Goal: Task Accomplishment & Management: Use online tool/utility

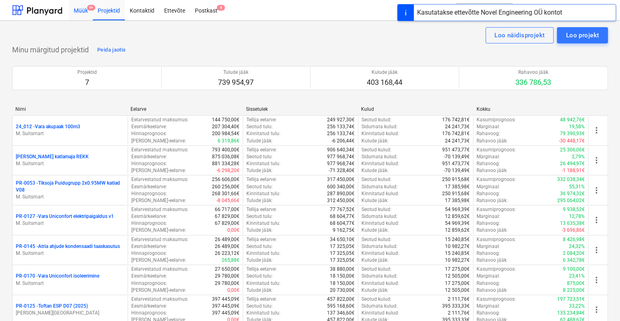
click at [84, 10] on div "Müük 9+" at bounding box center [81, 10] width 24 height 21
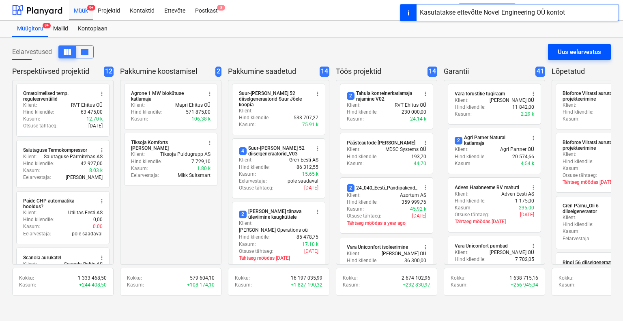
click at [593, 50] on div "Uus eelarvestus" at bounding box center [578, 52] width 43 height 11
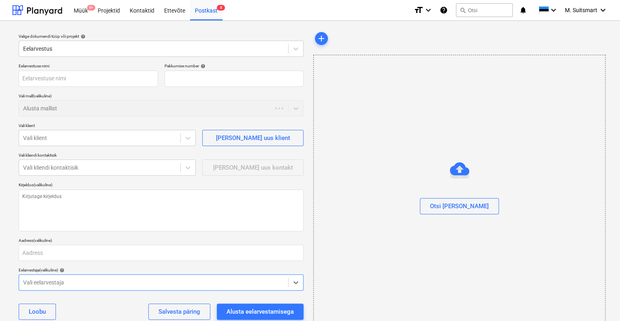
type textarea "x"
type input "QU-0196"
type textarea "x"
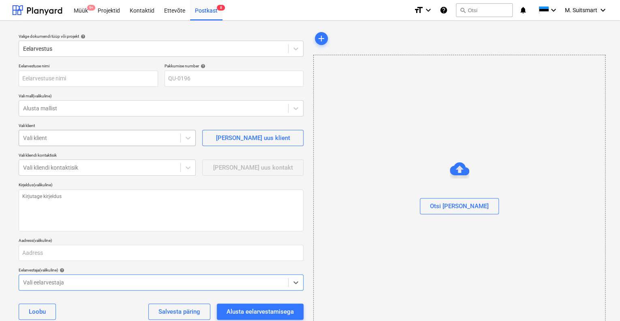
click at [43, 141] on div at bounding box center [99, 138] width 153 height 8
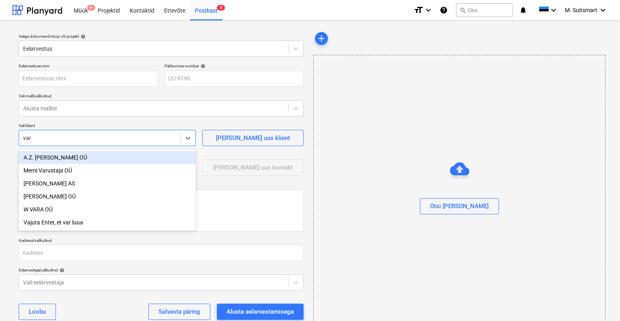
type input "vara"
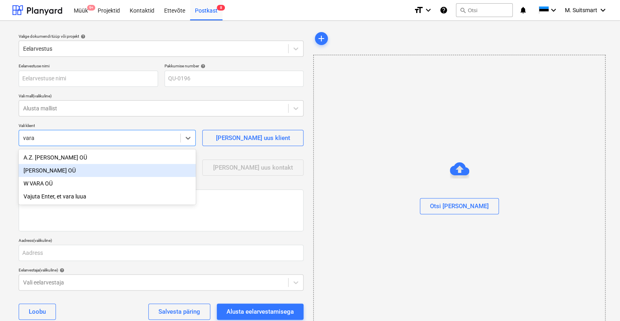
click at [51, 171] on div "[PERSON_NAME] OÜ" at bounding box center [107, 170] width 177 height 13
type textarea "x"
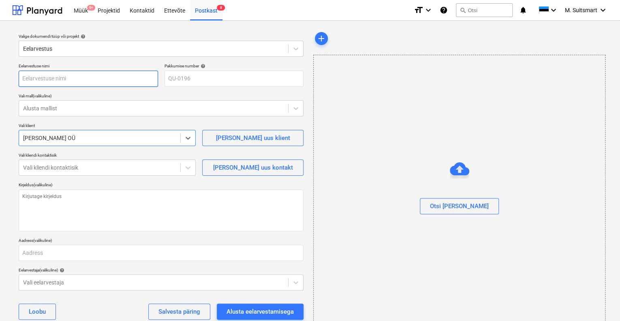
click at [53, 81] on input "text" at bounding box center [88, 79] width 139 height 16
type textarea "x"
type input "V"
type textarea "x"
type input "Va"
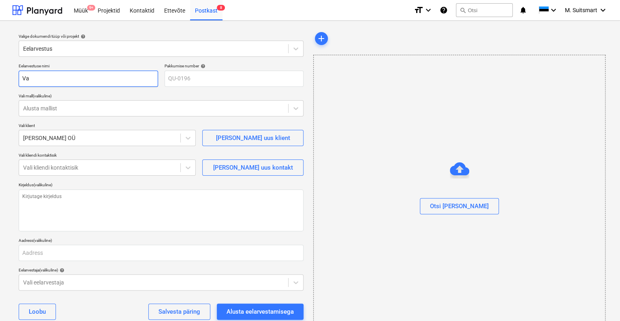
type textarea "x"
type input "Var"
type textarea "x"
type input "Vara"
type textarea "x"
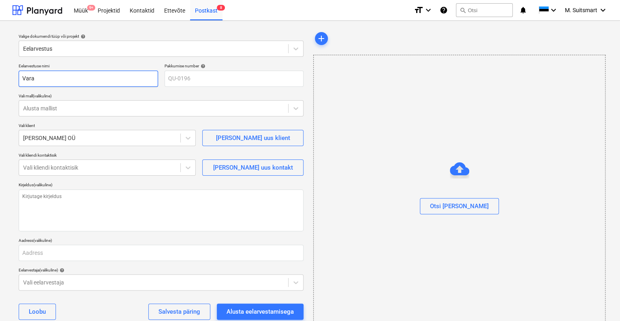
type input "Vara"
type textarea "x"
type input "Vara U"
type textarea "x"
type input "Vara Un"
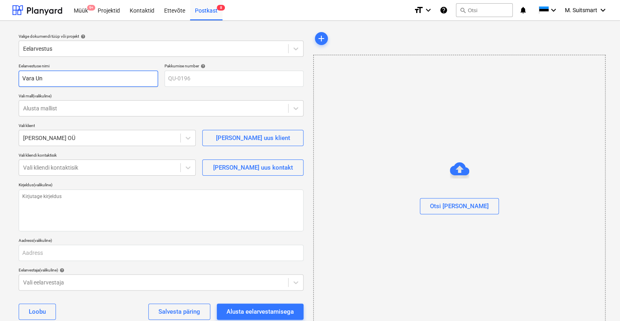
type textarea "x"
type input "Vara Uni"
type textarea "x"
type input "Vara Unic"
type textarea "x"
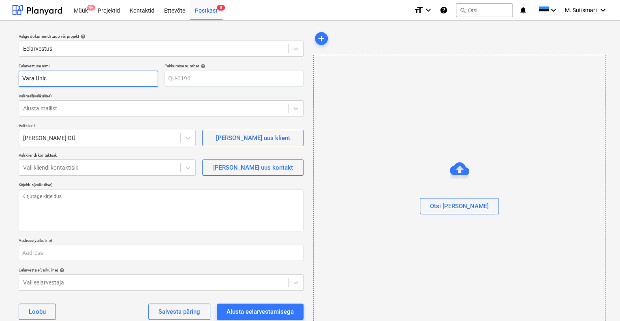
type input "Vara Unico"
type textarea "x"
type input "Vara Unicon"
type textarea "x"
type input "Vara Uniconf"
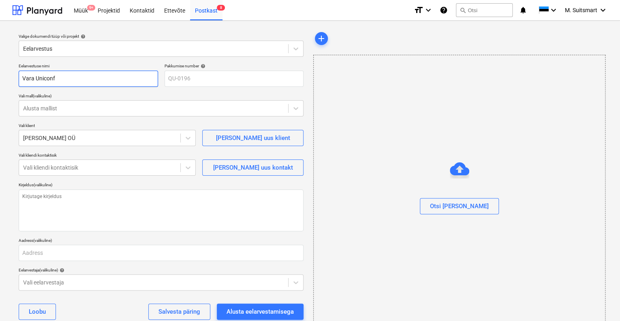
type textarea "x"
type input "Vara Uniconfo"
type textarea "x"
type input "Vara Uniconfor"
type textarea "x"
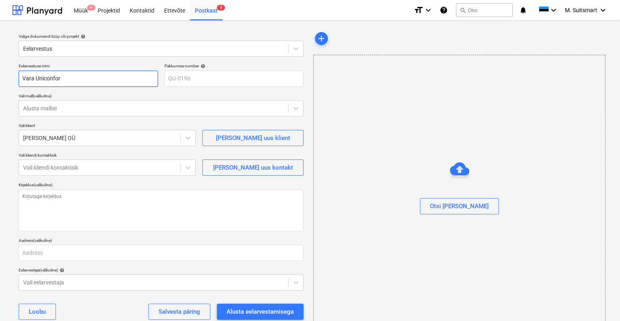
type input "Vara Uniconfort"
type textarea "x"
type input "Vara Uniconfort"
type textarea "x"
type input "Vara Uniconfort v"
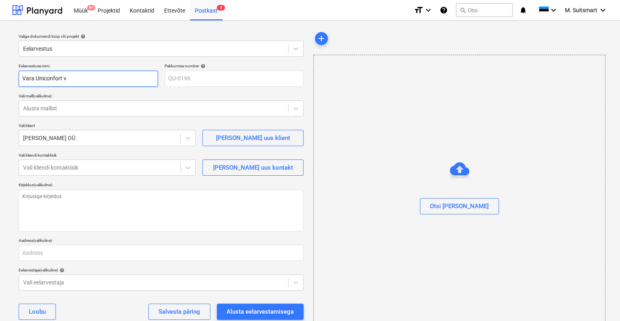
type textarea "x"
type input "Vara Uniconfort ve"
type textarea "x"
type input "Vara Uniconfort ven"
type textarea "x"
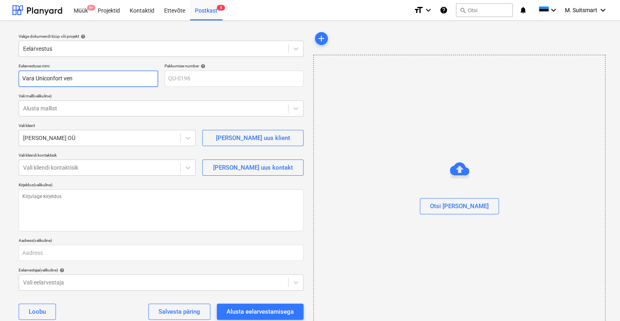
type input "Vara Uniconfort vent"
type textarea "x"
type input "Vara Uniconfort venti"
type textarea "x"
type input "Vara Uniconfort ventil"
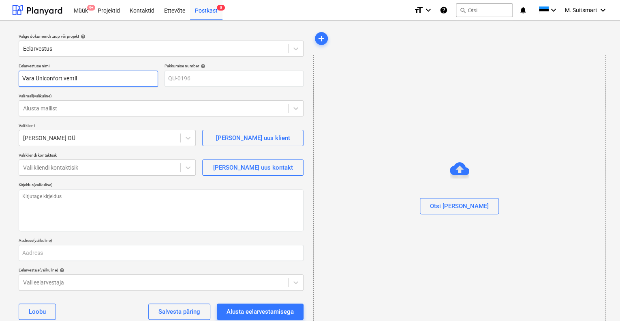
type textarea "x"
type input "Vara Uniconfort ventila"
type textarea "x"
type input "Vara Uniconfort ventilat"
type textarea "x"
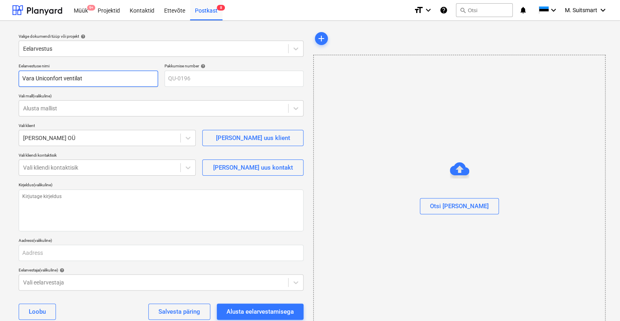
type input "Vara Uniconfort ventilats"
type textarea "x"
type input "Vara Uniconfort ventilatsi"
type textarea "x"
type input "Vara Uniconfort ventilatsio"
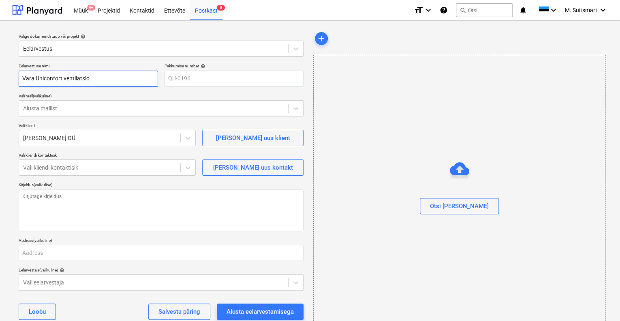
type textarea "x"
type input "Vara Uniconfort ventilatsioo"
type textarea "x"
type input "Vara Uniconfort ventilatsioon"
type textarea "x"
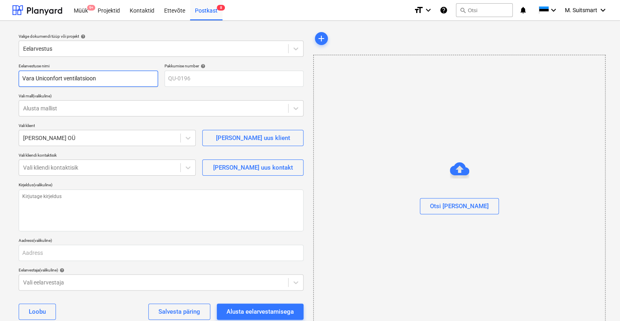
type input "Vara Uniconfort ventilatsiooni"
type textarea "x"
type input "Vara Uniconfort ventilatsioonia"
type textarea "x"
type input "Vara Uniconfort ventilatsiooniav"
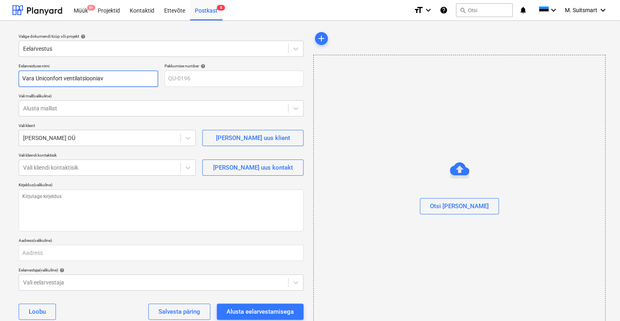
type textarea "x"
type input "Vara Uniconfort ventilatsiooniava"
type textarea "x"
type input "Vara Uniconfort ventilatsiooniav"
type textarea "x"
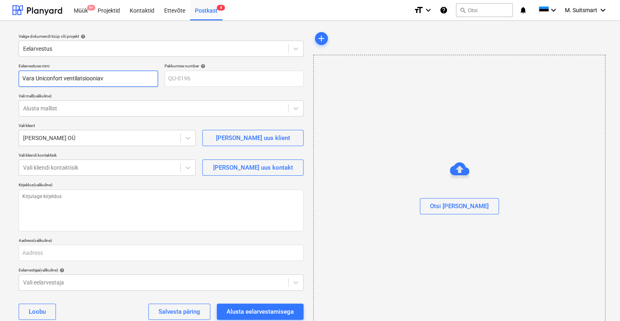
type input "Vara Uniconfort ventilatsioonia"
type textarea "x"
type input "Vara Uniconfort ventilatsiooni"
type textarea "x"
type input "Vara Uniconfort ventilatsioon"
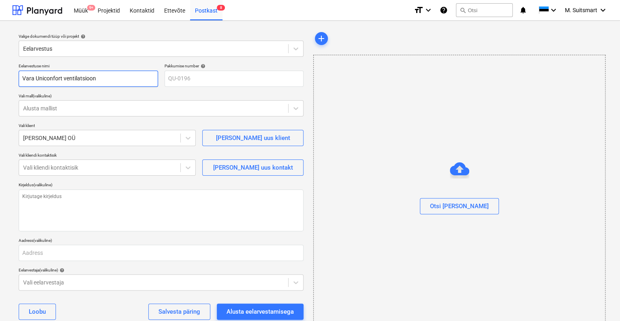
type textarea "x"
type input "Vara Uniconfort ventilatsiooni"
type textarea "x"
type input "Vara Uniconfort ventilatsioonir"
type textarea "x"
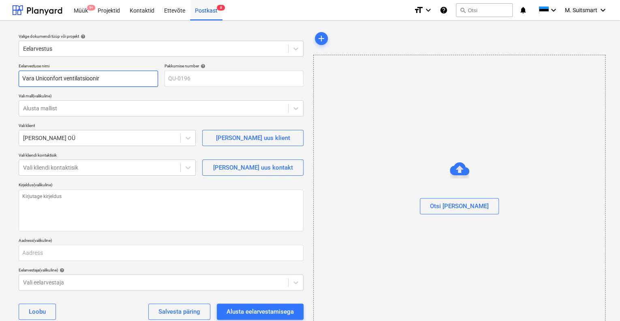
type input "Vara Uniconfort ventilatsioonire"
type textarea "x"
type input "Vara Uniconfort ventilatsioonires"
type textarea "x"
type input "Vara Uniconfort ventilatsioonirest"
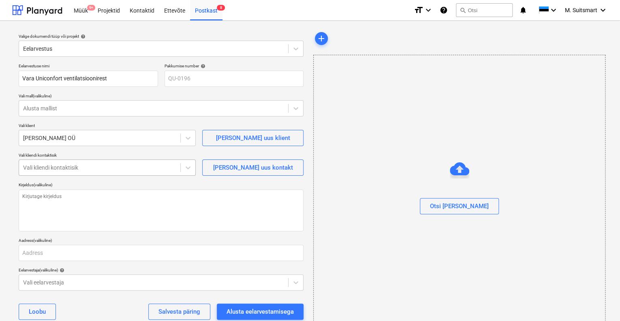
click at [103, 165] on div at bounding box center [99, 167] width 153 height 8
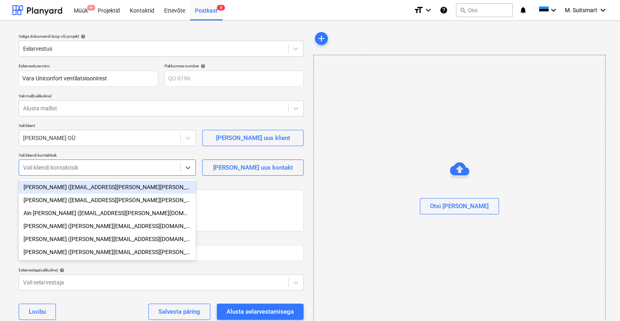
click at [62, 186] on div "[PERSON_NAME] ([EMAIL_ADDRESS][PERSON_NAME][PERSON_NAME][DOMAIN_NAME])" at bounding box center [107, 186] width 177 height 13
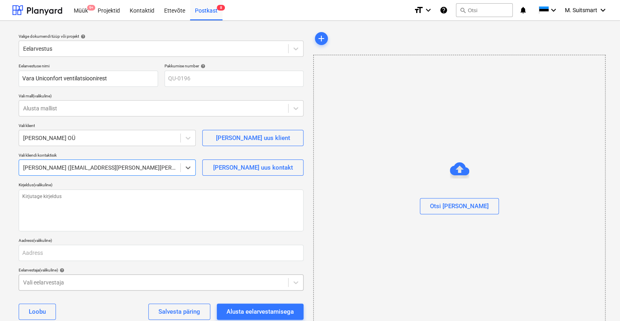
click at [56, 285] on body "Müük 9+ Projektid Kontaktid Ettevõte Postkast 8 format_size keyboard_arrow_down…" at bounding box center [310, 160] width 620 height 321
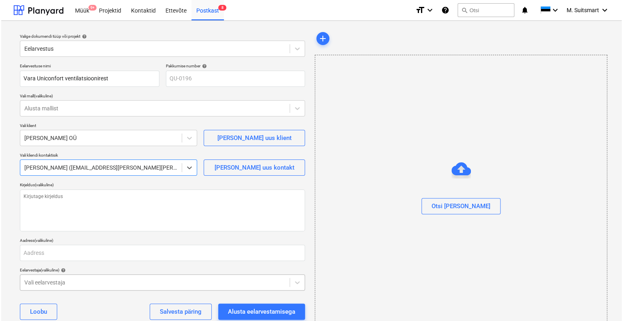
scroll to position [18, 0]
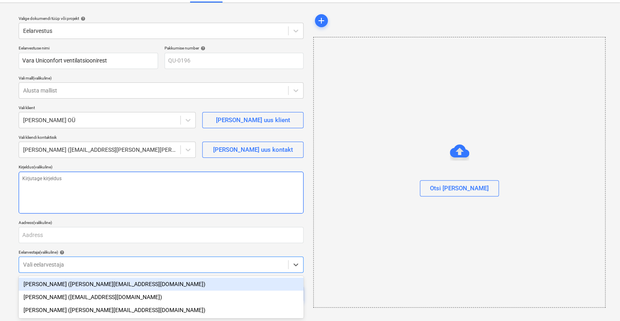
click at [303, 214] on div "Eelarvestuse [PERSON_NAME] Uniconfort ventilatsioonirest Pakkumise number help …" at bounding box center [160, 176] width 291 height 269
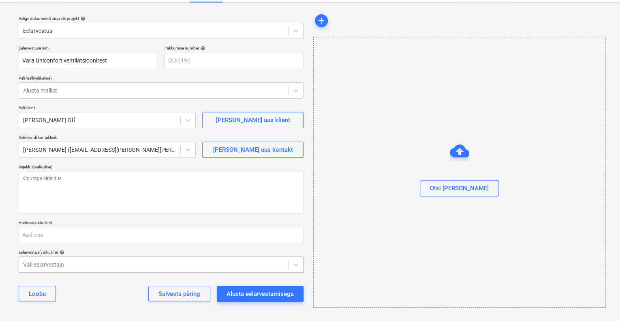
click at [154, 264] on div at bounding box center [153, 264] width 261 height 8
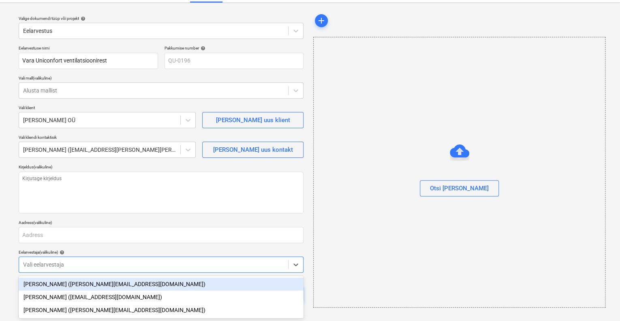
click at [165, 250] on div "Eelarvestaja (valikuline) help" at bounding box center [161, 251] width 285 height 5
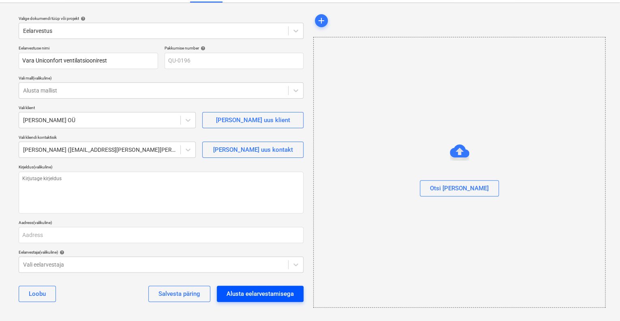
click at [263, 291] on div "Alusta eelarvestamisega" at bounding box center [260, 293] width 67 height 11
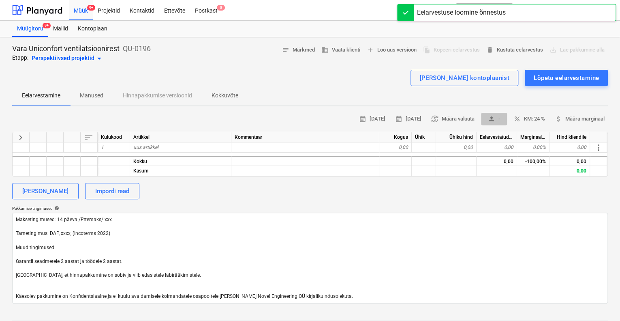
click at [497, 119] on span "person -" at bounding box center [493, 118] width 19 height 9
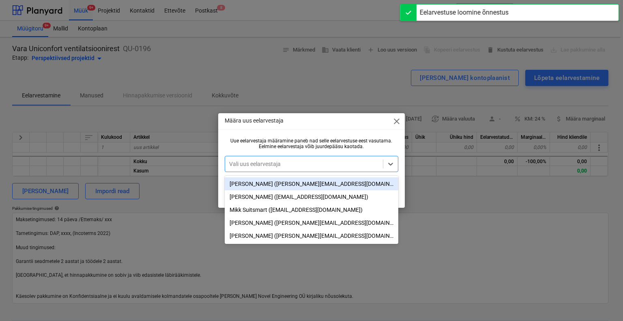
click at [319, 170] on div "Vali uus eelarvestaja" at bounding box center [312, 164] width 174 height 16
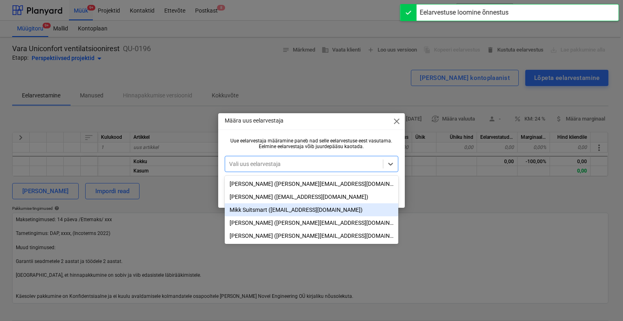
click at [268, 211] on div "Mikk Suitsmart ([EMAIL_ADDRESS][DOMAIN_NAME])" at bounding box center [312, 209] width 174 height 13
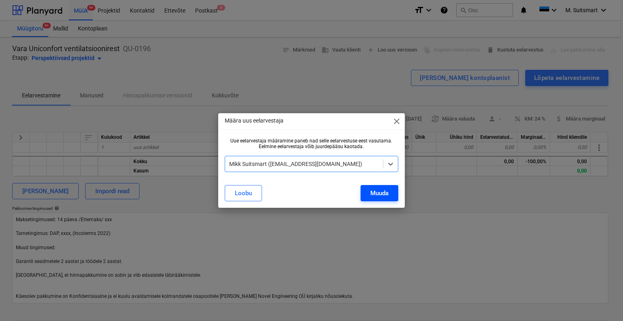
click at [380, 195] on div "Muuda" at bounding box center [379, 193] width 18 height 11
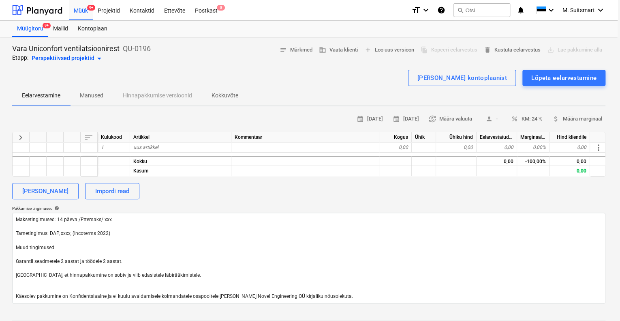
type textarea "x"
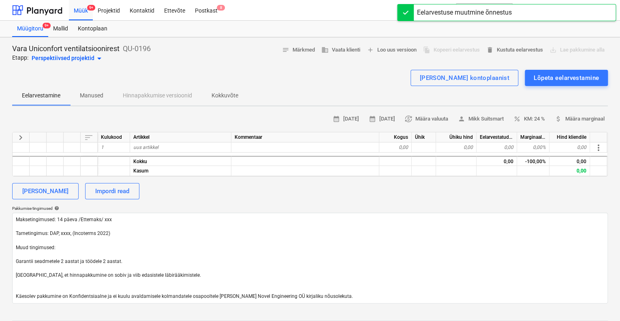
click at [403, 13] on div at bounding box center [406, 12] width 16 height 16
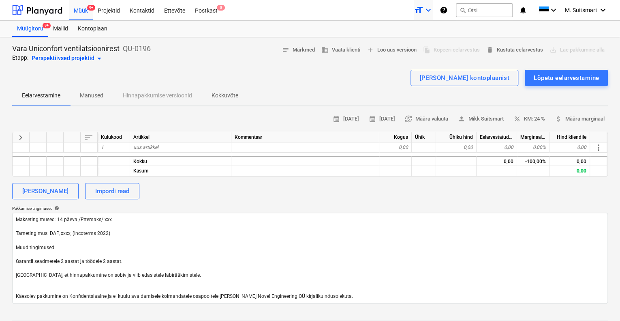
click at [424, 10] on icon "keyboard_arrow_down" at bounding box center [429, 10] width 10 height 10
click at [422, 30] on div "Smaller text" at bounding box center [409, 31] width 49 height 13
click at [120, 219] on textarea "Maksetingimused: 14 päeva /Ettemaks/ xxx Tarnetingimus: DAP, xxxx, (Incoterms 2…" at bounding box center [310, 257] width 596 height 91
drag, startPoint x: 131, startPoint y: 217, endPoint x: 79, endPoint y: 219, distance: 51.5
click at [79, 219] on textarea "Maksetingimused: 14 päeva /Ettemaks/ xxx Tarnetingimus: DAP, xxxx, (Incoterms 2…" at bounding box center [310, 257] width 596 height 91
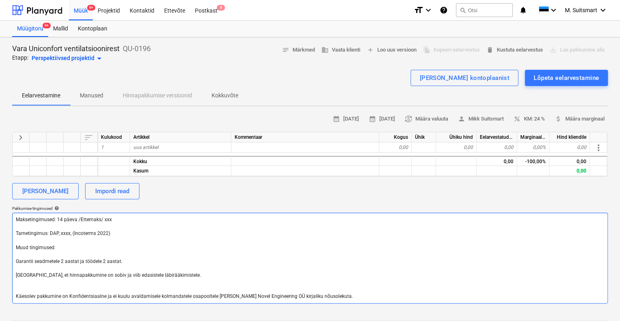
type textarea "x"
type textarea "Maksetingimused: 14 päeva / Tarnetingimus: DAP, xxxx, (Incoterms 2022) Muud tin…"
type textarea "x"
type textarea "Maksetingimused: 14 päeva Tarnetingimus: DAP, xxxx, (Incoterms 2022) Muud tingi…"
type textarea "x"
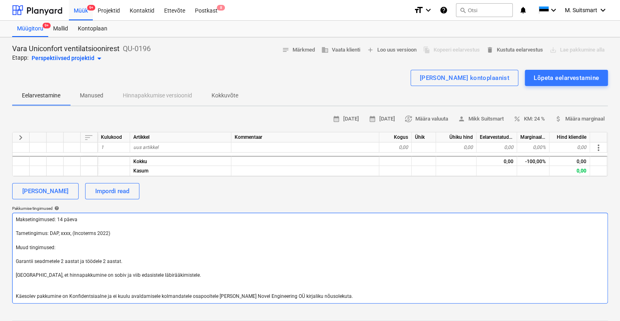
type textarea "Maksetingimused: 14 päeva Tarnetingimus: DAP, xxxx, (Incoterms 2022) Muud tingi…"
click at [71, 232] on textarea "Maksetingimused: 14 päeva Tarnetingimus: DAP, xxxx, (Incoterms 2022) Muud tingi…" at bounding box center [310, 257] width 596 height 91
type textarea "x"
type textarea "Maksetingimused: 14 päeva Tarnetingimus: DAP, xxxx (Incoterms 2022) Muud tingim…"
type textarea "x"
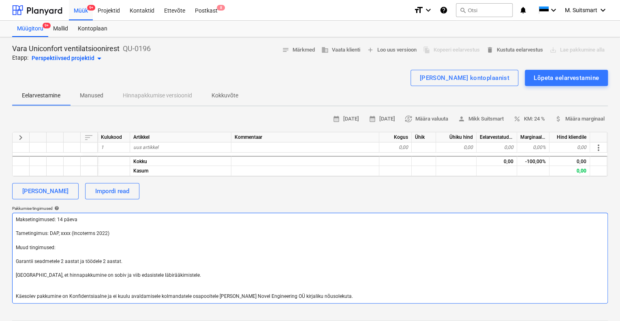
type textarea "Maksetingimused: 14 päeva Tarnetingimus: DAP, xxx (Incoterms 2022) Muud tingimu…"
type textarea "x"
type textarea "Maksetingimused: 14 päeva Tarnetingimus: DAP, xx (Incoterms 2022) Muud tingimus…"
type textarea "x"
type textarea "Maksetingimused: 14 päeva Tarnetingimus: DAP, x (Incoterms 2022) Muud tingimuse…"
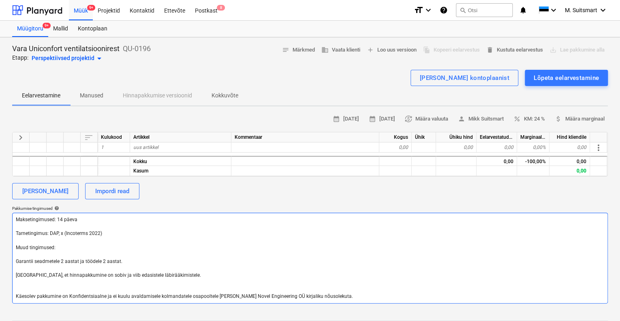
type textarea "x"
type textarea "Maksetingimused: 14 päeva Tarnetingimus: DAP, (Incoterms 2022) Muud tingimused:…"
type textarea "x"
type textarea "Maksetingimused: 14 päeva Tarnetingimus: DAP, V (Incoterms 2022) Muud tingimuse…"
type textarea "x"
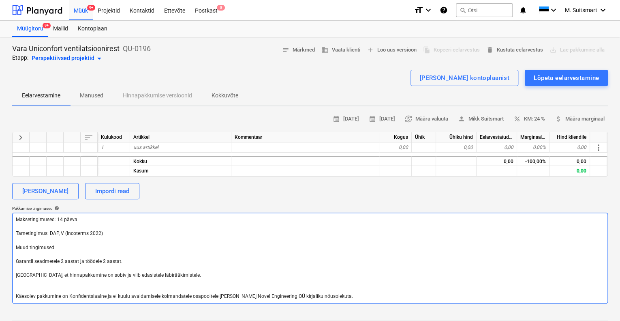
type textarea "Maksetingimused: 14 päeva Tarnetingimus: DAP, Va (Incoterms 2022) Muud tingimus…"
type textarea "x"
type textarea "Maksetingimused: 14 päeva Tarnetingimus: DAP, Var (Incoterms 2022) Muud tingimu…"
type textarea "x"
type textarea "Maksetingimused: 14 päeva Tarnetingimus: DAP, Vara (Incoterms 2022) Muud tingim…"
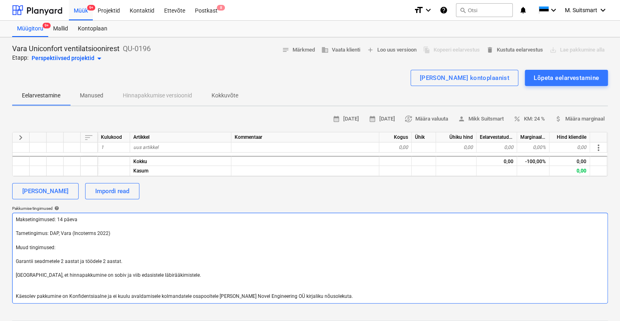
click at [73, 246] on textarea "Maksetingimused: 14 päeva Tarnetingimus: DAP, Vara (Incoterms 2022) Muud tingim…" at bounding box center [310, 257] width 596 height 91
drag, startPoint x: 151, startPoint y: 257, endPoint x: 131, endPoint y: 264, distance: 21.0
click at [131, 264] on textarea "Maksetingimused: 14 päeva Tarnetingimus: DAP, Vara (Incoterms 2022) Muud tingim…" at bounding box center [310, 257] width 596 height 91
type textarea "x"
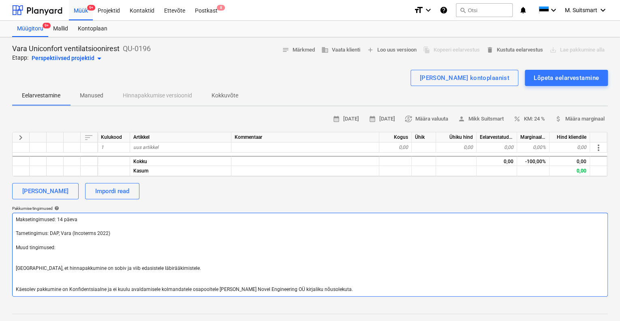
type textarea "Maksetingimused: 14 päeva Tarnetingimus: DAP, Vara (Incoterms 2022) Muud tingim…"
click at [85, 57] on div "Perspektiivsed projektid arrow_drop_down" at bounding box center [68, 59] width 73 height 10
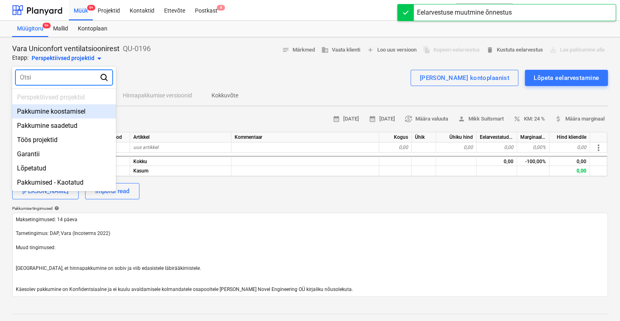
click at [58, 113] on div "Pakkumine koostamisel" at bounding box center [64, 111] width 104 height 14
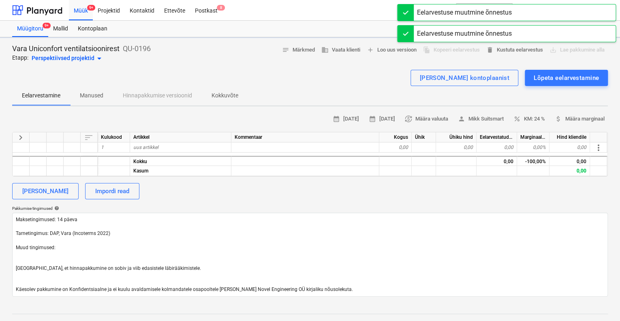
type textarea "x"
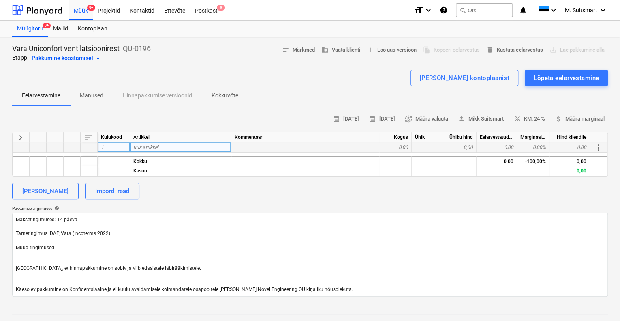
click at [167, 148] on div "uus artikkel" at bounding box center [180, 147] width 101 height 10
type input "Filtrikastide materjalid ja abimaterjalid"
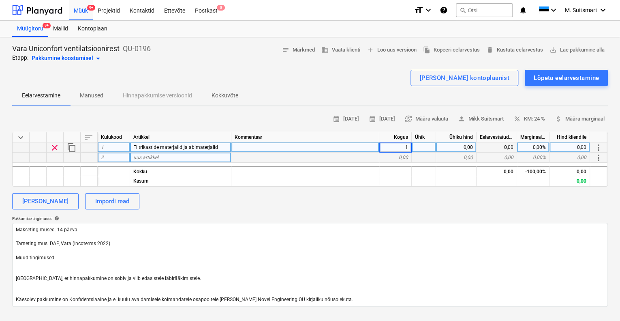
type textarea "x"
type input "820"
type textarea "x"
click at [178, 159] on div "uus artikkel" at bounding box center [180, 157] width 101 height 10
type input "Välisrestid 2000x1000"
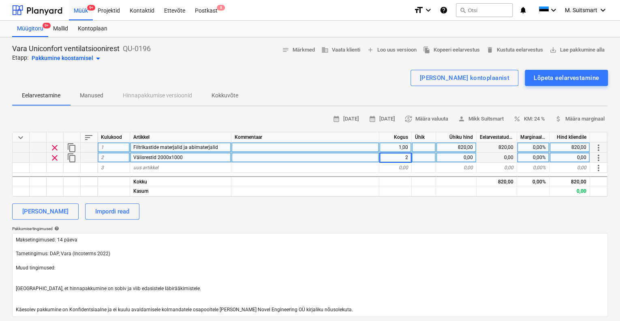
type textarea "x"
type input "240"
type textarea "x"
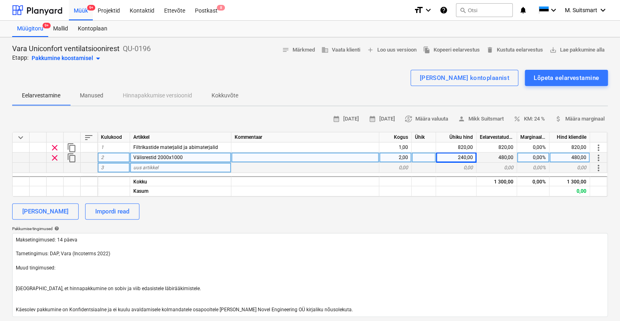
click at [148, 166] on span "uus artikkel" at bounding box center [145, 168] width 25 height 6
type input "Õhufiltrid 995x492x250"
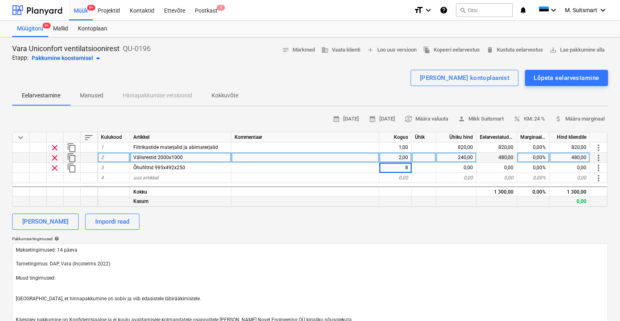
type textarea "x"
type input "33,125"
type textarea "x"
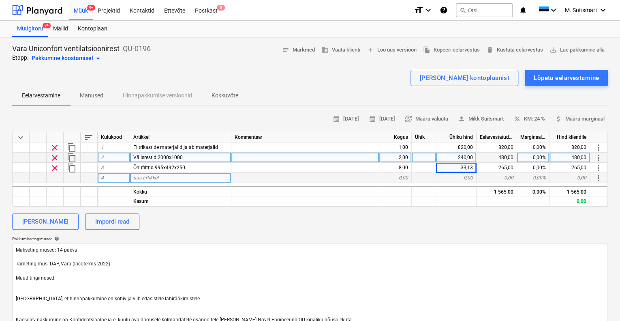
click at [148, 175] on span "uus artikkel" at bounding box center [145, 178] width 25 height 6
type input "Sulgklapid sangaga 1000x1000"
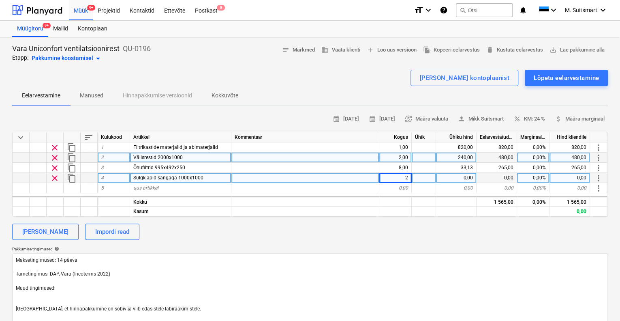
type textarea "x"
type input "390"
type textarea "x"
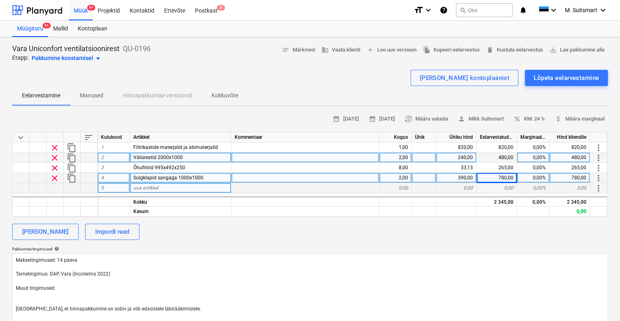
click at [141, 186] on span "uus artikkel" at bounding box center [145, 188] width 25 height 6
type input "T"
type input "Paigaldustööd"
click at [214, 114] on div "calendar_month 06 Oct 2025 calendar_month 20 Oct 2025 currency_exchange Määra v…" at bounding box center [310, 119] width 596 height 13
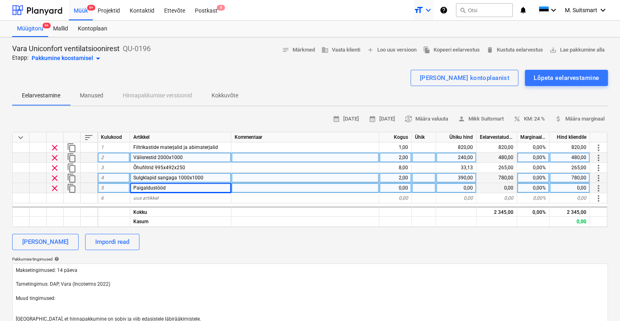
click at [420, 8] on icon "format_size" at bounding box center [419, 10] width 10 height 10
click at [216, 60] on div at bounding box center [310, 160] width 620 height 321
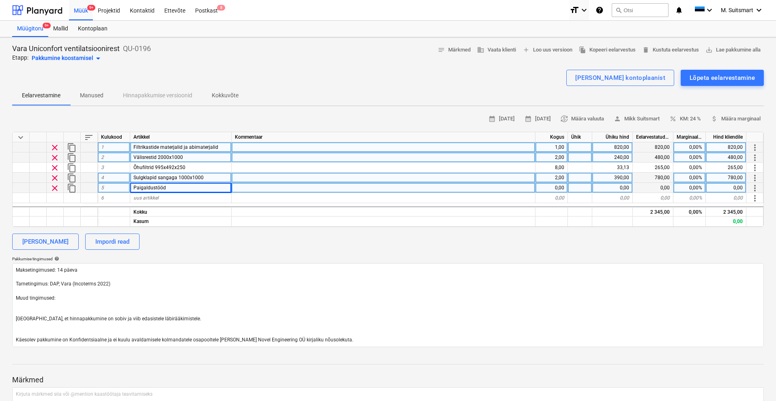
type textarea "x"
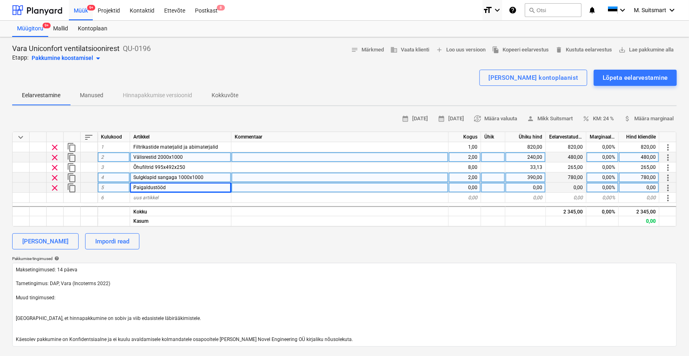
click at [247, 187] on div at bounding box center [339, 188] width 217 height 10
type input "T"
type input "sis tõstukit"
type textarea "x"
type input "1220"
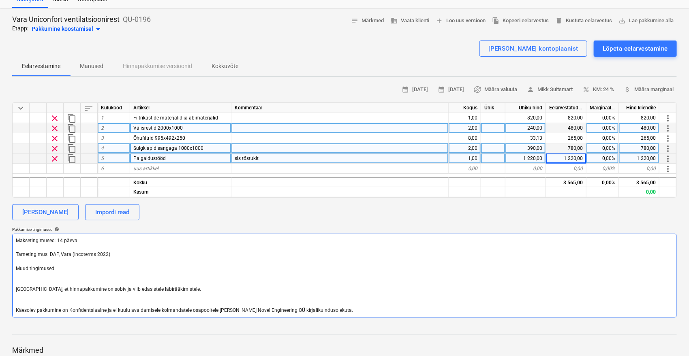
scroll to position [45, 0]
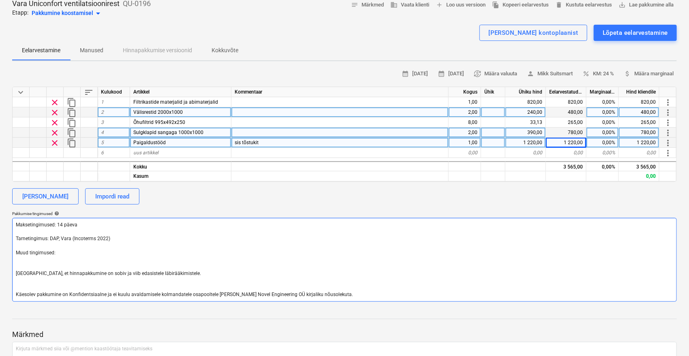
click at [57, 250] on textarea "Maksetingimused: 14 päeva Tarnetingimus: DAP, Vara (Incoterms 2022) Muud tingim…" at bounding box center [344, 260] width 665 height 84
drag, startPoint x: 71, startPoint y: 252, endPoint x: 2, endPoint y: 252, distance: 68.9
click at [2, 252] on div "Vara Uniconfort ventilatsioonirest QU-0196 Etapp: Pakkumine koostamisel arrow_d…" at bounding box center [344, 207] width 689 height 430
type textarea "x"
type textarea "Maksetingimused: 14 päeva Tarnetingimus: DAP, Vara (Incoterms 2022) Loodame, et…"
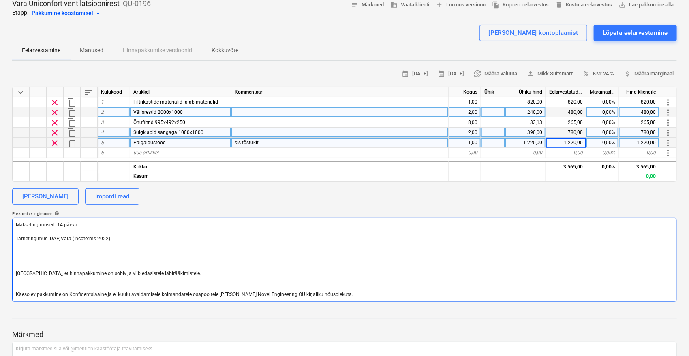
type textarea "x"
type textarea "Maksetingimused: 14 päeva Tarnetingimus: DAP, Vara (Incoterms 2022) O Loodame, …"
type textarea "x"
type textarea "Maksetingimused: 14 päeva Tarnetingimus: DAP, Vara (Incoterms 2022) Op Loodame,…"
type textarea "x"
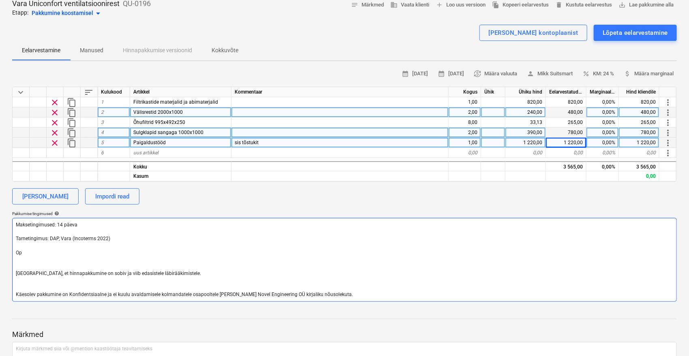
type textarea "Maksetingimused: 14 päeva Tarnetingimus: DAP, Vara (Incoterms 2022) Opt Loodame…"
type textarea "x"
type textarea "Maksetingimused: 14 päeva Tarnetingimus: DAP, Vara (Incoterms 2022) Opts Loodam…"
type textarea "x"
type textarea "Maksetingimused: 14 päeva Tarnetingimus: DAP, Vara (Incoterms 2022) Optsi Looda…"
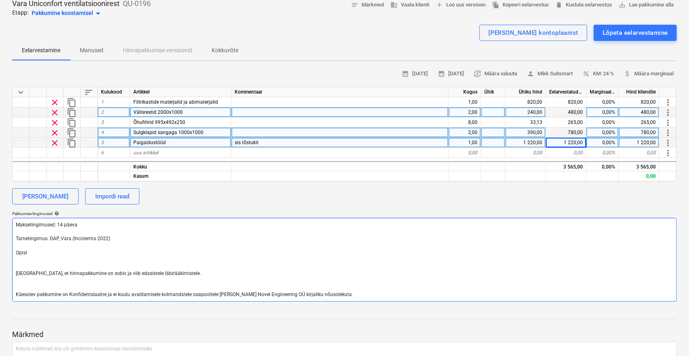
type textarea "x"
type textarea "Maksetingimused: 14 päeva Tarnetingimus: DAP, Vara (Incoterms 2022) Optsio Lood…"
type textarea "x"
type textarea "Maksetingimused: 14 päeva Tarnetingimus: DAP, Vara (Incoterms 2022) Optsioo Loo…"
type textarea "x"
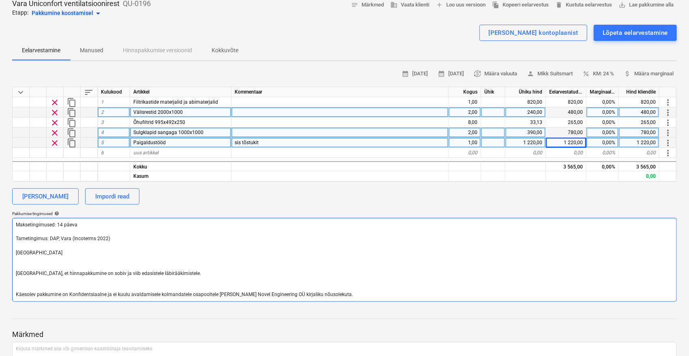
type textarea "Maksetingimused: 14 päeva Tarnetingimus: DAP, Vara (Incoterms 2022) Optsioon Lo…"
type textarea "x"
type textarea "Maksetingimused: 14 päeva Tarnetingimus: DAP, Vara (Incoterms 2022) Optsioo Loo…"
type textarea "x"
type textarea "Maksetingimused: 14 päeva Tarnetingimus: DAP, Vara (Incoterms 2022) Optsio Lood…"
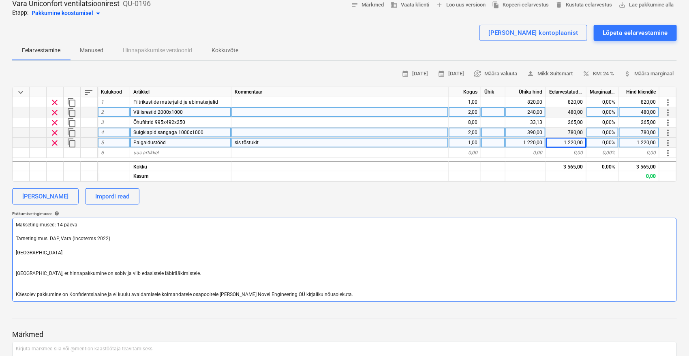
type textarea "x"
type textarea "Maksetingimused: 14 päeva Tarnetingimus: DAP, Vara (Incoterms 2022) Optsi Looda…"
type textarea "x"
type textarea "Maksetingimused: 14 päeva Tarnetingimus: DAP, Vara (Incoterms 2022) Opts Loodam…"
type textarea "x"
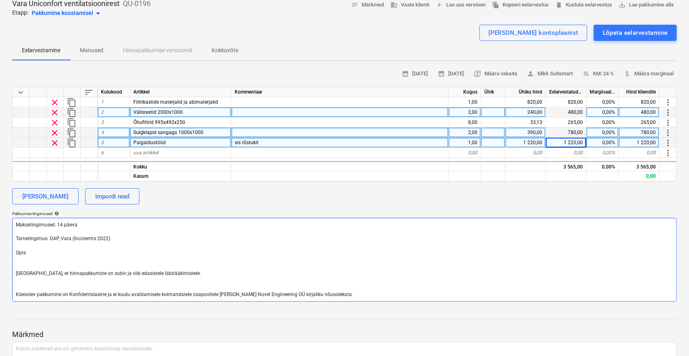
type textarea "Maksetingimused: 14 päeva Tarnetingimus: DAP, Vara (Incoterms 2022) Opt Loodame…"
type textarea "x"
type textarea "Maksetingimused: 14 päeva Tarnetingimus: DAP, Vara (Incoterms 2022) Op Loodame,…"
type textarea "x"
type textarea "Maksetingimused: 14 päeva Tarnetingimus: DAP, Vara (Incoterms 2022) Opt Loodame…"
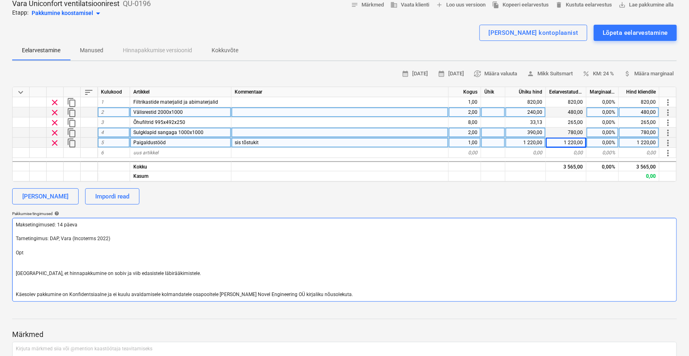
type textarea "x"
type textarea "Maksetingimused: 14 päeva Tarnetingimus: DAP, Vara (Incoterms 2022) Opts Loodam…"
type textarea "x"
type textarea "Maksetingimused: 14 päeva Tarnetingimus: DAP, Vara (Incoterms 2022) Opt Loodame…"
type textarea "x"
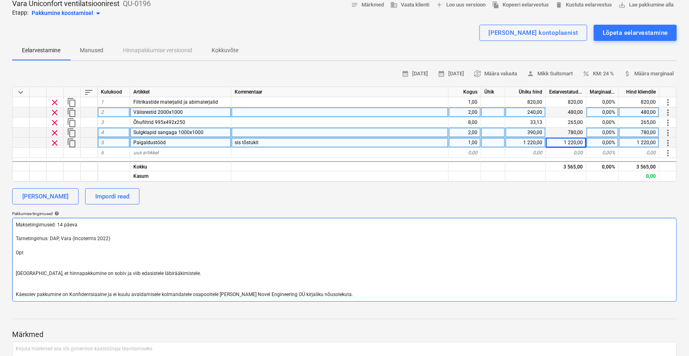
type textarea "Maksetingimused: 14 päeva Tarnetingimus: DAP, Vara (Incoterms 2022) Op Loodame,…"
type textarea "x"
type textarea "Maksetingimused: 14 päeva Tarnetingimus: DAP, Vara (Incoterms 2022) O Loodame, …"
type textarea "x"
type textarea "Maksetingimused: 14 päeva Tarnetingimus: DAP, Vara (Incoterms 2022) Loodame, et…"
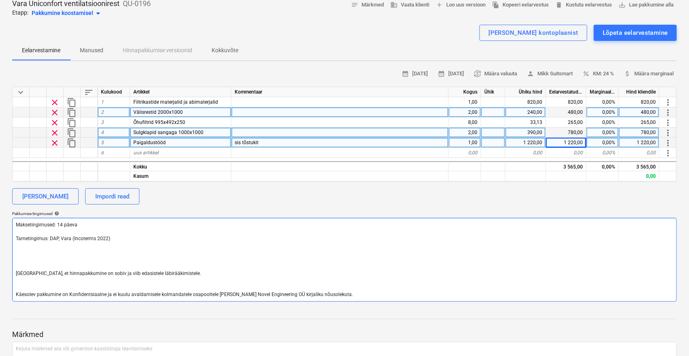
type textarea "x"
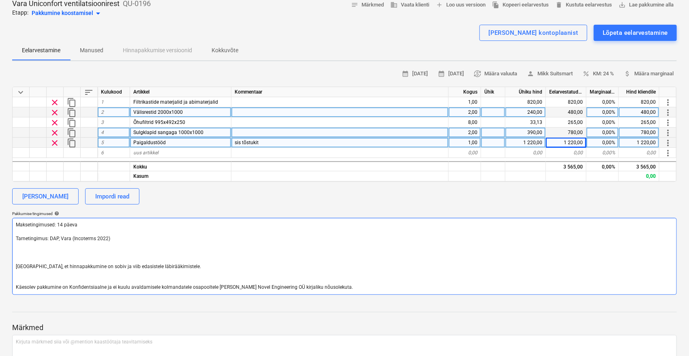
type textarea "Maksetingimused: 14 päeva Tarnetingimus: DAP, Vara (Incoterms 2022) Loodame, et…"
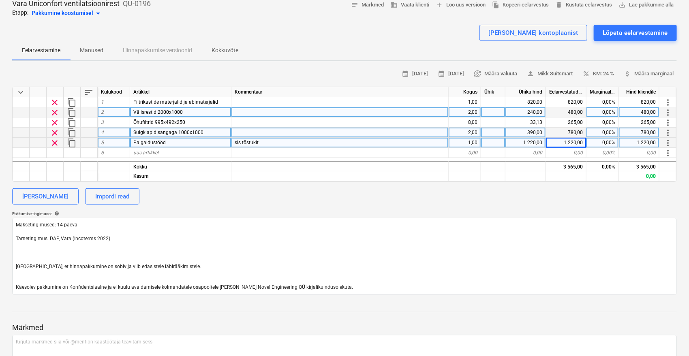
click at [472, 194] on div "Lisa kategooria Impordi read" at bounding box center [344, 197] width 665 height 16
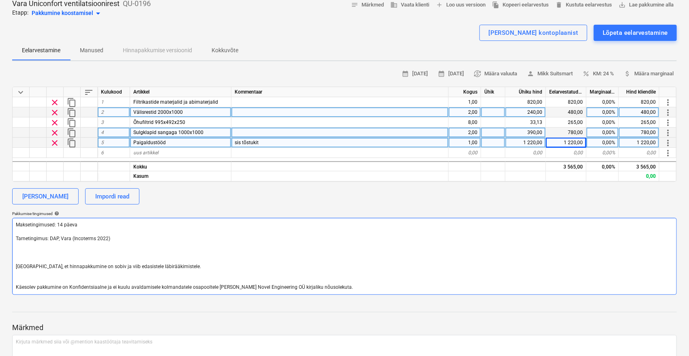
type textarea "x"
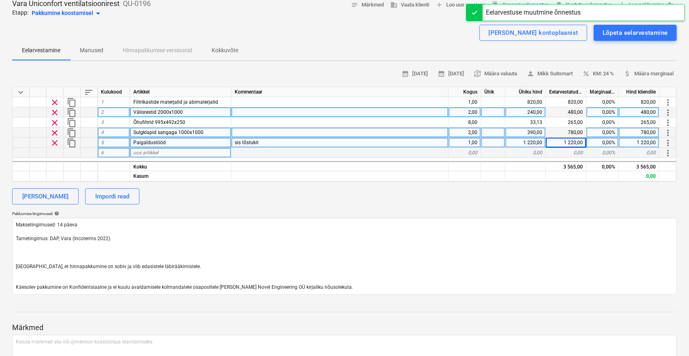
click at [162, 151] on div "uus artikkel" at bounding box center [180, 153] width 101 height 10
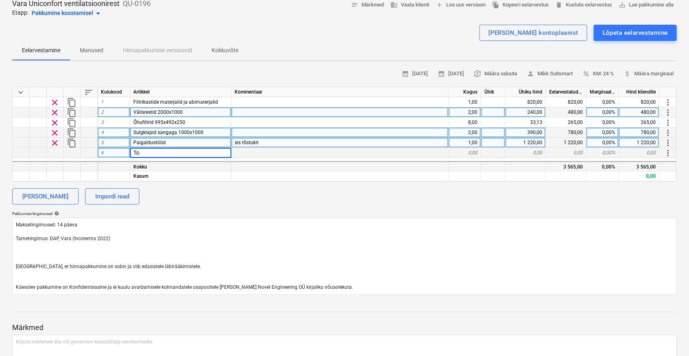
type input "T"
type input "Optsioon:"
type textarea "x"
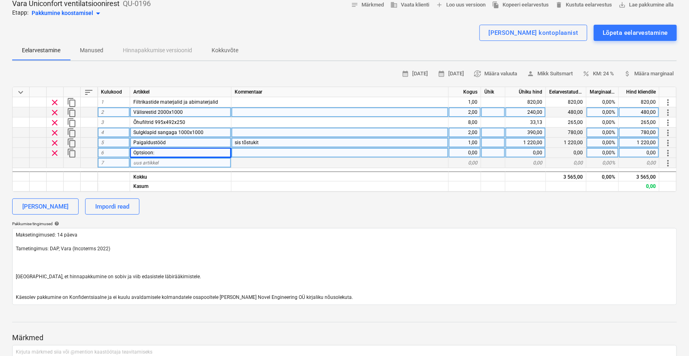
click at [152, 161] on span "uus artikkel" at bounding box center [145, 163] width 25 height 6
type input "t"
type input "Tormikate"
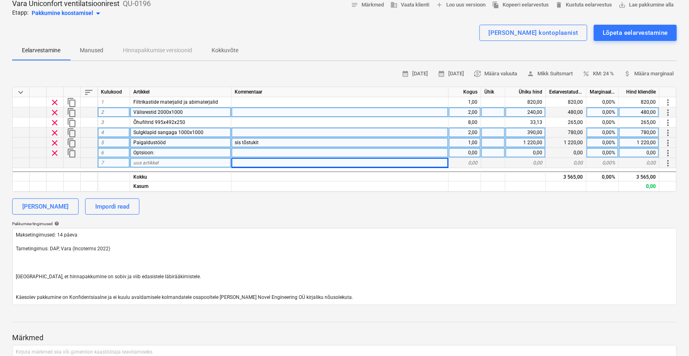
type textarea "x"
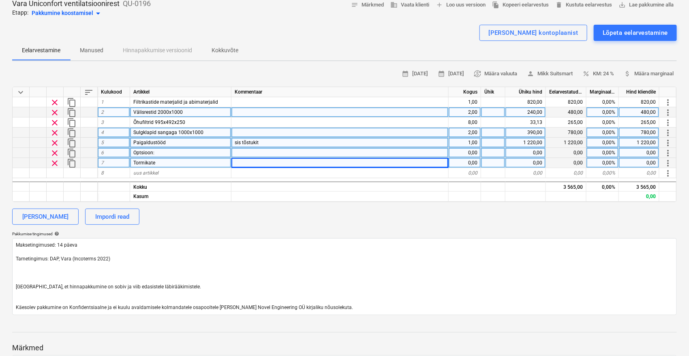
click at [178, 163] on div "Tormikate" at bounding box center [180, 163] width 101 height 10
click at [178, 163] on input "Tormikate" at bounding box center [180, 163] width 101 height 10
click at [169, 162] on input "Tormikate" at bounding box center [180, 163] width 101 height 10
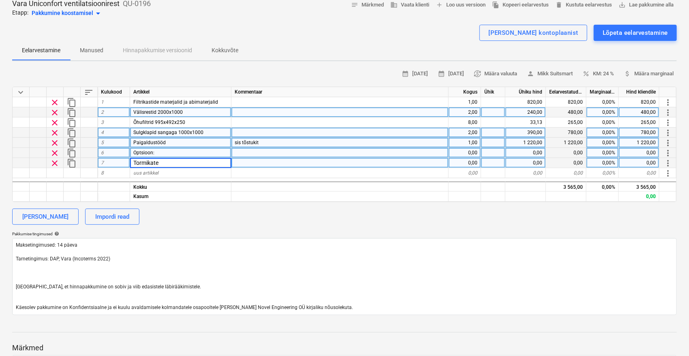
type input "Tormikate 1000x1000"
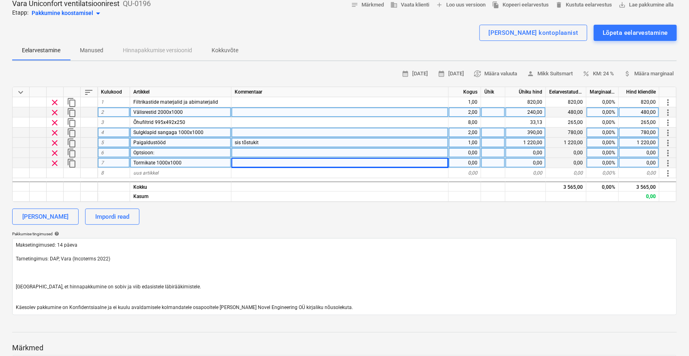
type textarea "x"
click at [471, 163] on div "0,00" at bounding box center [465, 163] width 32 height 10
type input "4"
type textarea "x"
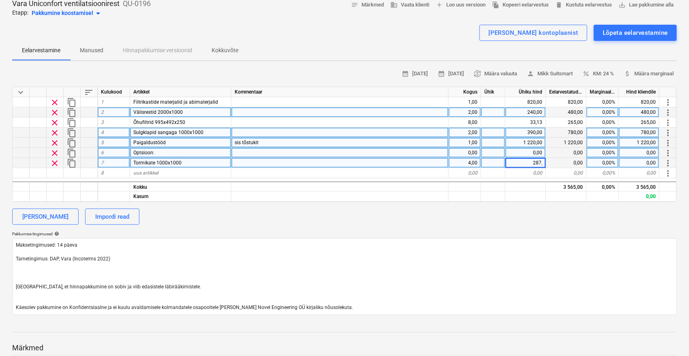
type input "287,5"
type textarea "x"
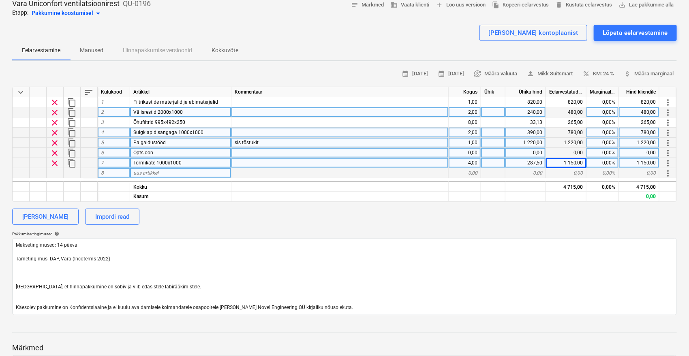
click at [156, 171] on span "uus artikkel" at bounding box center [145, 173] width 25 height 6
type input "Paigaldus"
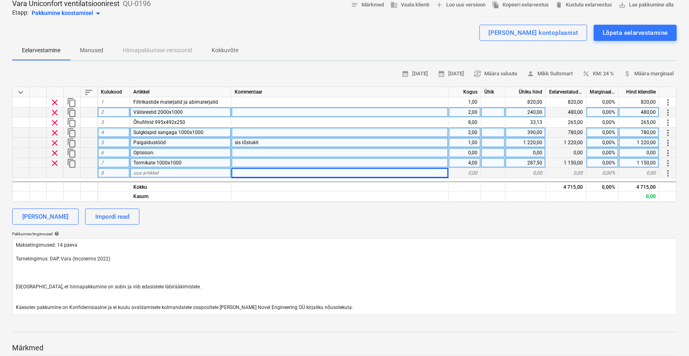
type textarea "x"
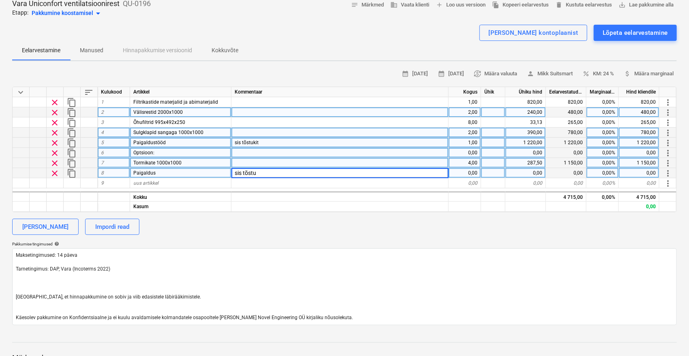
type input "sis tõstuk"
type textarea "x"
click at [269, 173] on div "sis tõstuk" at bounding box center [339, 173] width 217 height 10
click at [273, 169] on input "sis tõstuk" at bounding box center [339, 173] width 217 height 10
type input "sis tõstukit"
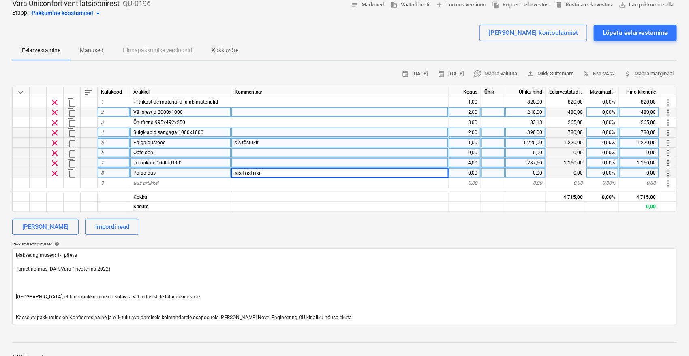
type textarea "x"
click at [475, 173] on div "0,00" at bounding box center [465, 173] width 32 height 10
type input "1"
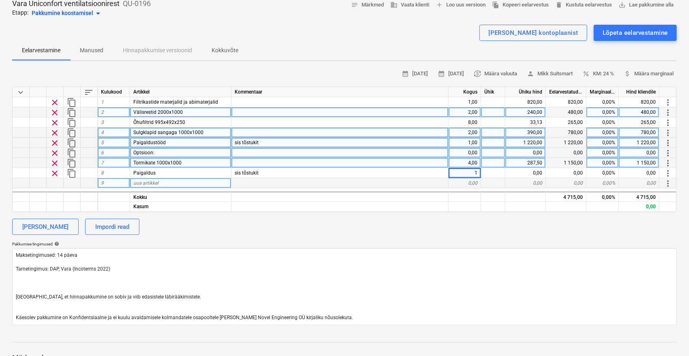
type textarea "x"
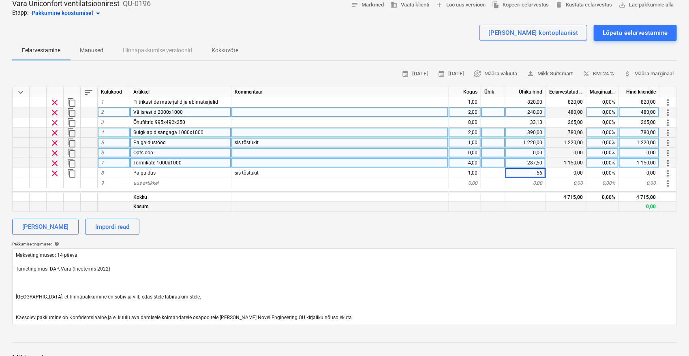
type input "560"
type textarea "x"
click at [622, 72] on span "attach_money Määra marginaal" at bounding box center [649, 73] width 50 height 9
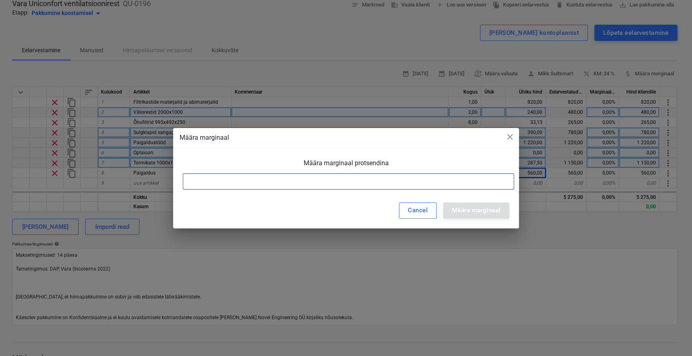
click at [403, 179] on input at bounding box center [349, 182] width 332 height 16
type input "30"
click at [496, 208] on div "Määra marginaal" at bounding box center [476, 210] width 48 height 11
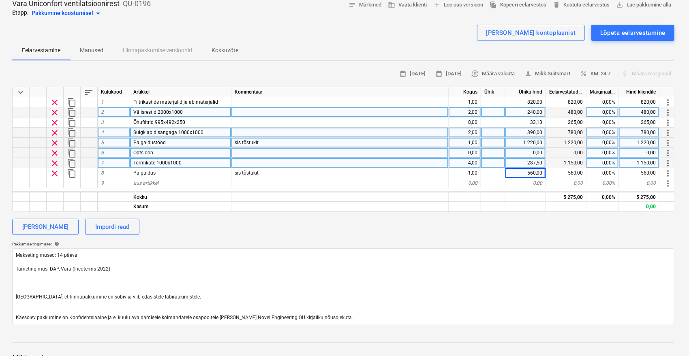
type textarea "x"
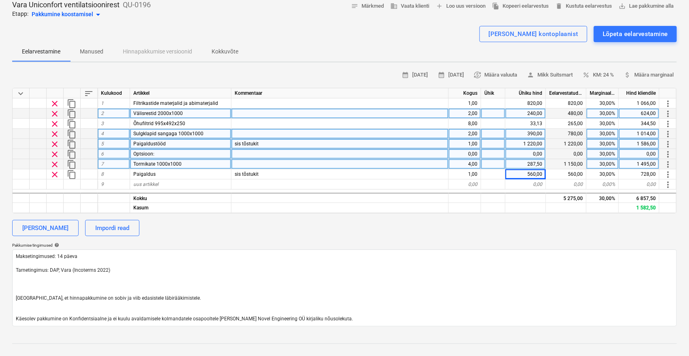
scroll to position [134, 0]
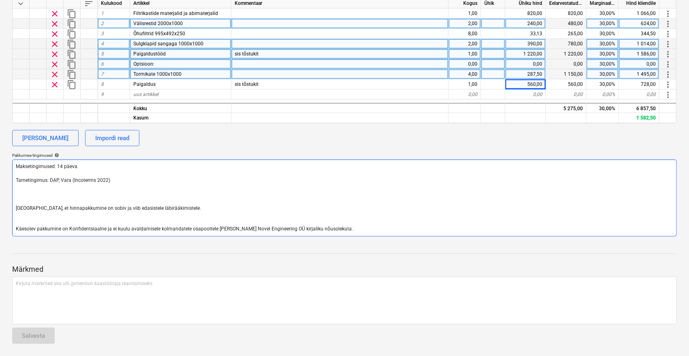
drag, startPoint x: 28, startPoint y: 198, endPoint x: 36, endPoint y: 198, distance: 7.7
click at [28, 198] on textarea "Maksetingimused: 14 päeva Tarnetingimus: DAP, Vara (Incoterms 2022) Loodame, et…" at bounding box center [344, 198] width 665 height 77
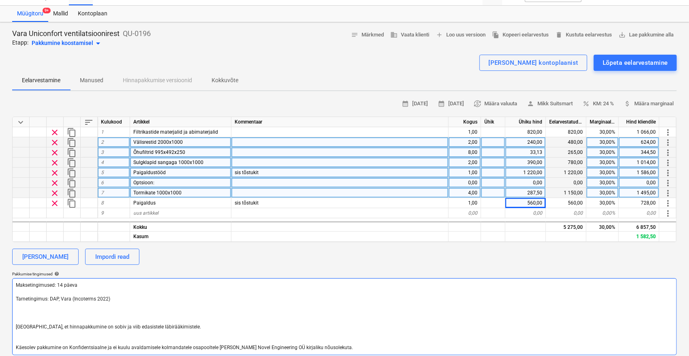
scroll to position [0, 0]
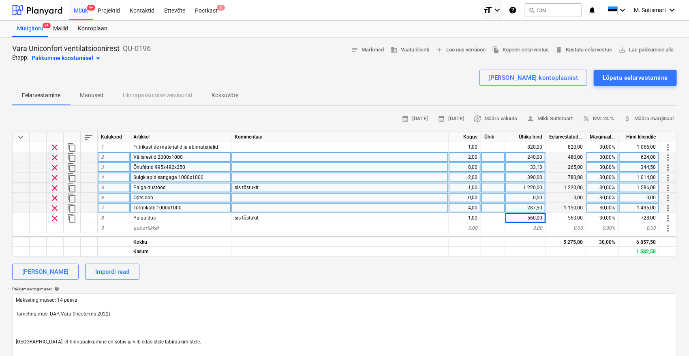
click at [622, 168] on div "344,50" at bounding box center [639, 168] width 41 height 10
type input "346"
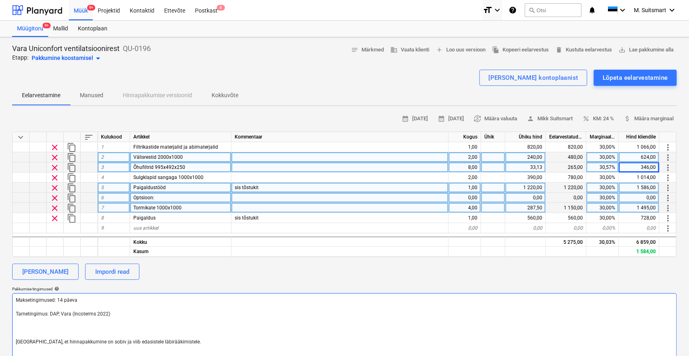
scroll to position [90, 0]
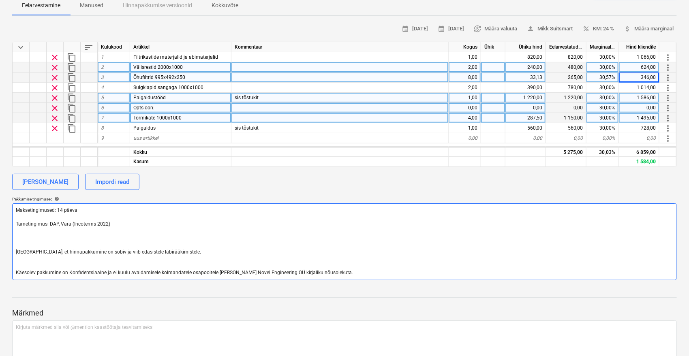
click at [46, 232] on textarea "Maksetingimused: 14 päeva Tarnetingimus: DAP, Vara (Incoterms 2022) Loodame, et…" at bounding box center [344, 242] width 665 height 77
type textarea "x"
type textarea "Maksetingimused: 14 päeva Tarnetingimus: DAP, Vara (Incoterms 2022) T Loodame, …"
type textarea "x"
type textarea "Maksetingimused: 14 päeva Tarnetingimus: DAP, Vara (Incoterms 2022) Loodame, et…"
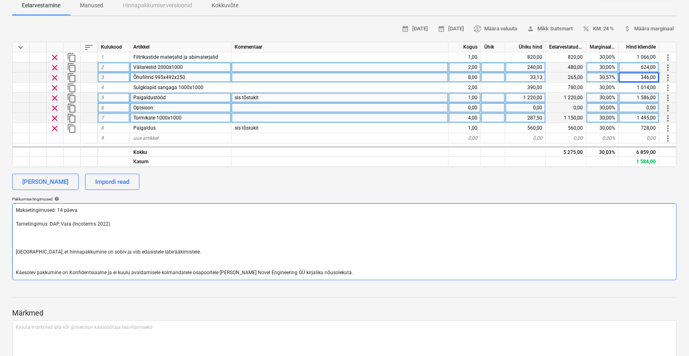
type textarea "x"
type textarea "Maksetingimused: 14 päeva Tarnetingimus: DAP, Vara (Incoterms 2022) S Loodame, …"
type textarea "x"
type textarea "Maksetingimused: 14 päeva Tarnetingimus: DAP, Vara (Incoterms 2022) Se Loodame,…"
type textarea "x"
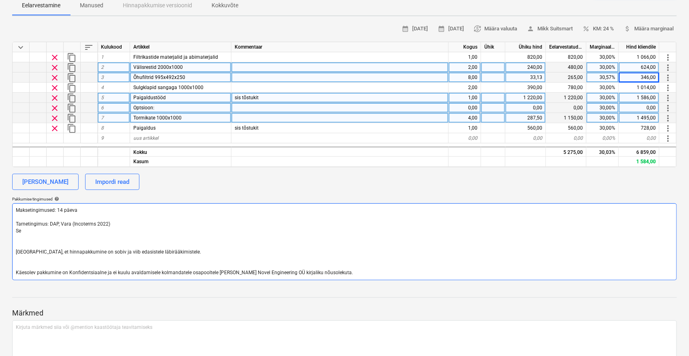
type textarea "Maksetingimused: 14 päeva Tarnetingimus: DAP, Vara (Incoterms 2022) Sea Loodame…"
type textarea "x"
type textarea "Maksetingimused: 14 päeva Tarnetingimus: DAP, Vara (Incoterms 2022) Sead Loodam…"
type textarea "x"
type textarea "Maksetingimused: 14 päeva Tarnetingimus: DAP, Vara (Incoterms 2022) Sea Loodame…"
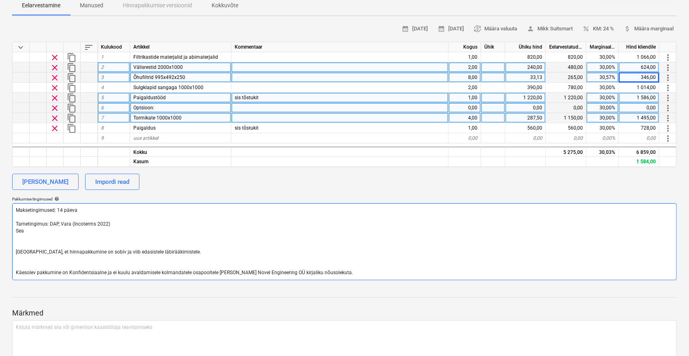
type textarea "x"
type textarea "Maksetingimused: 14 päeva Tarnetingimus: DAP, Vara (Incoterms 2022) Se Loodame,…"
type textarea "x"
type textarea "Maksetingimused: 14 päeva Tarnetingimus: DAP, Vara (Incoterms 2022) S Loodame, …"
type textarea "x"
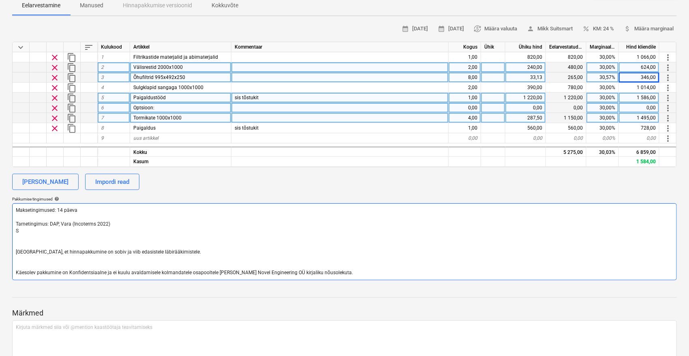
type textarea "Maksetingimused: 14 päeva Tarnetingimus: DAP, Vara (Incoterms 2022) Loodame, et…"
type textarea "x"
type textarea "Maksetingimused: 14 päeva Tarnetingimus: DAP, Vara (Incoterms 2022) M Loodame, …"
type textarea "x"
type textarea "Maksetingimused: 14 päeva Tarnetingimus: DAP, Vara (Incoterms 2022) Ma Loodame,…"
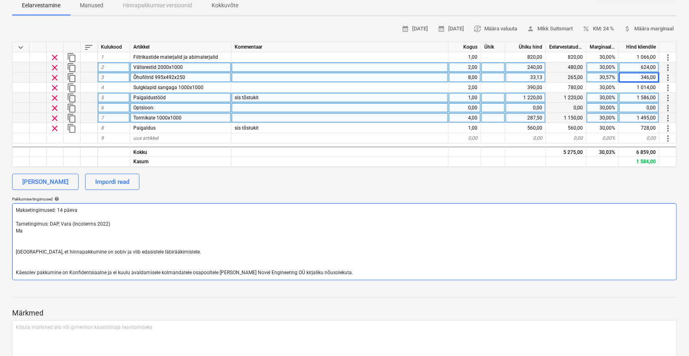
type textarea "x"
type textarea "Maksetingimused: 14 päeva Tarnetingimus: DAP, Vara (Incoterms 2022) Mat Loodame…"
type textarea "x"
type textarea "Maksetingimused: 14 päeva Tarnetingimus: DAP, Vara (Incoterms 2022) Mate Loodam…"
type textarea "x"
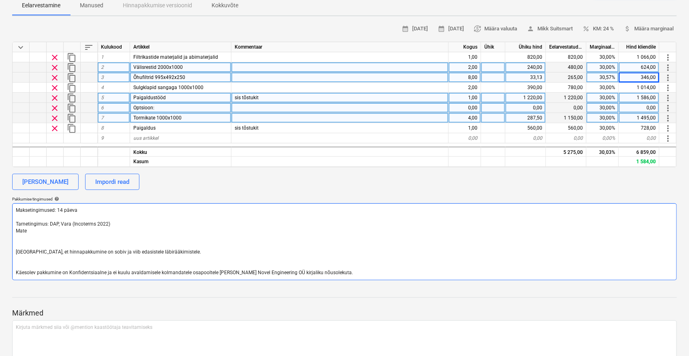
type textarea "Maksetingimused: 14 päeva Tarnetingimus: DAP, Vara (Incoterms 2022) Mater Looda…"
type textarea "x"
type textarea "Maksetingimused: 14 päeva Tarnetingimus: DAP, Vara (Incoterms 2022) Materj Lood…"
type textarea "x"
type textarea "Maksetingimused: 14 päeva Tarnetingimus: DAP, Vara (Incoterms 2022) Materja Loo…"
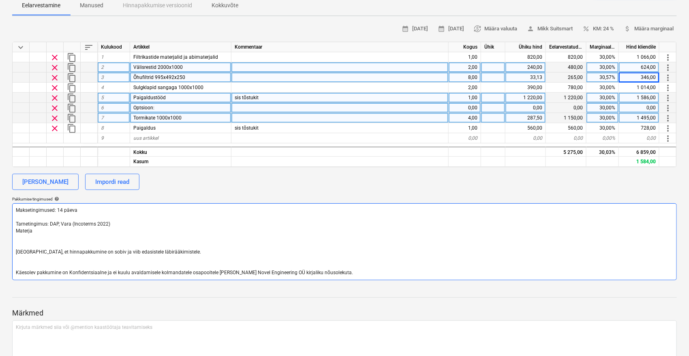
type textarea "x"
type textarea "Maksetingimused: 14 päeva Tarnetingimus: DAP, Vara (Incoterms 2022) Materjal Lo…"
type textarea "x"
type textarea "Maksetingimused: 14 päeva Tarnetingimus: DAP, Vara (Incoterms 2022) Materjali L…"
type textarea "x"
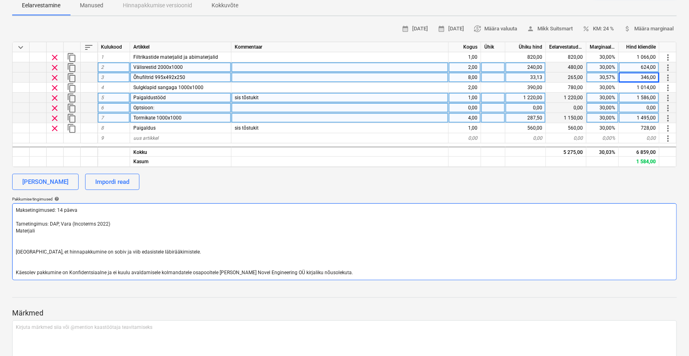
type textarea "Maksetingimused: 14 päeva Tarnetingimus: DAP, Vara (Incoterms 2022) Materjalid …"
type textarea "x"
type textarea "Maksetingimused: 14 päeva Tarnetingimus: DAP, Vara (Incoterms 2022) Materjalide…"
type textarea "x"
type textarea "Maksetingimused: 14 päeva Tarnetingimus: DAP, Vara (Incoterms 2022) Materjalide…"
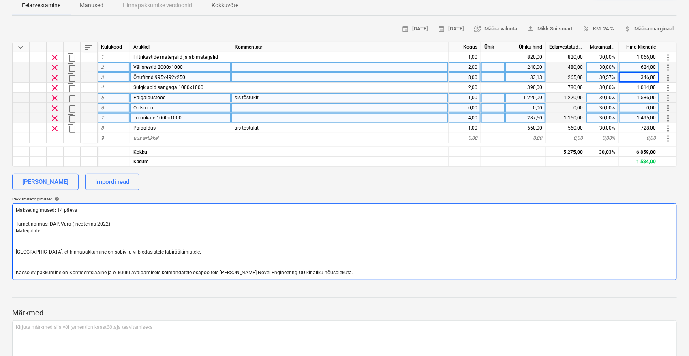
type textarea "x"
type textarea "Maksetingimused: 14 päeva Tarnetingimus: DAP, Vara (Incoterms 2022) Materjalide…"
type textarea "x"
type textarea "Maksetingimused: 14 päeva Tarnetingimus: DAP, Vara (Incoterms 2022) Materjalide…"
type textarea "x"
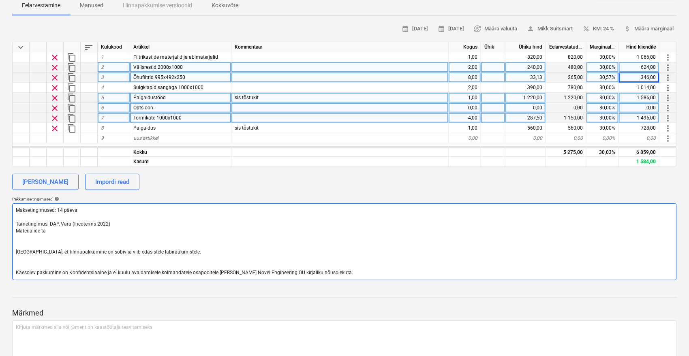
type textarea "Maksetingimused: 14 päeva Tarnetingimus: DAP, Vara (Incoterms 2022) Materjalide…"
type textarea "x"
type textarea "Maksetingimused: 14 päeva Tarnetingimus: DAP, Vara (Incoterms 2022) Materjalide…"
type textarea "x"
type textarea "Maksetingimused: 14 päeva Tarnetingimus: DAP, Vara (Incoterms 2022) Materjalide…"
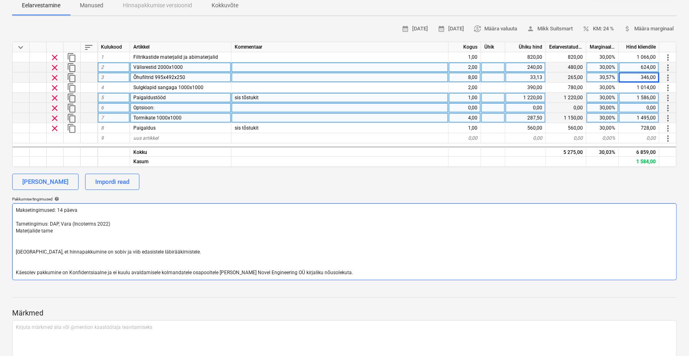
type textarea "x"
type textarea "Maksetingimused: 14 päeva Tarnetingimus: DAP, Vara (Incoterms 2022) Materjalide…"
type textarea "x"
type textarea "Maksetingimused: 14 päeva Tarnetingimus: DAP, Vara (Incoterms 2022) Materjalide…"
type textarea "x"
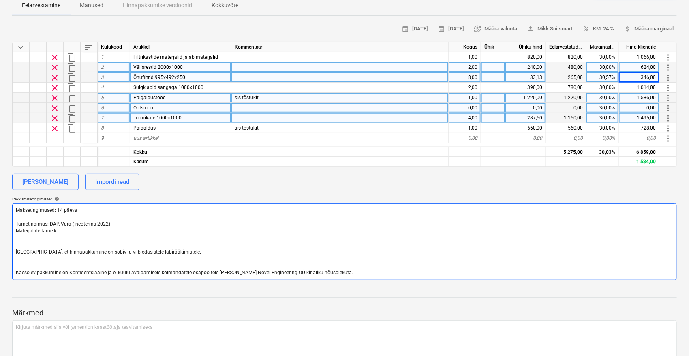
type textarea "Maksetingimused: 14 päeva Tarnetingimus: DAP, Vara (Incoterms 2022) Materjalide…"
type textarea "x"
type textarea "Maksetingimused: 14 päeva Tarnetingimus: DAP, Vara (Incoterms 2022) Materjalide…"
type textarea "x"
type textarea "Maksetingimused: 14 päeva Tarnetingimus: DAP, Vara (Incoterms 2022) Materjalide…"
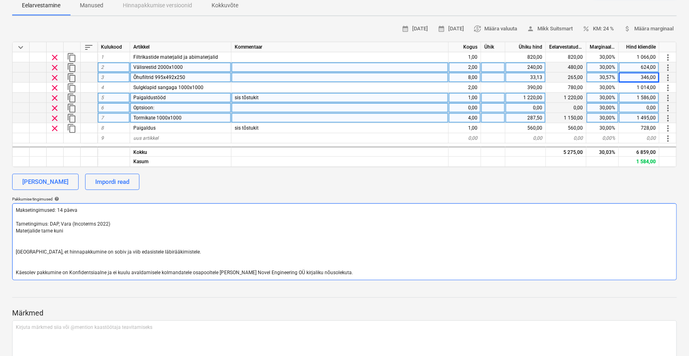
type textarea "x"
type textarea "Maksetingimused: 14 päeva Tarnetingimus: DAP, Vara (Incoterms 2022) Materjalide…"
type textarea "x"
type textarea "Maksetingimused: 14 päeva Tarnetingimus: DAP, Vara (Incoterms 2022) Materjalide…"
type textarea "x"
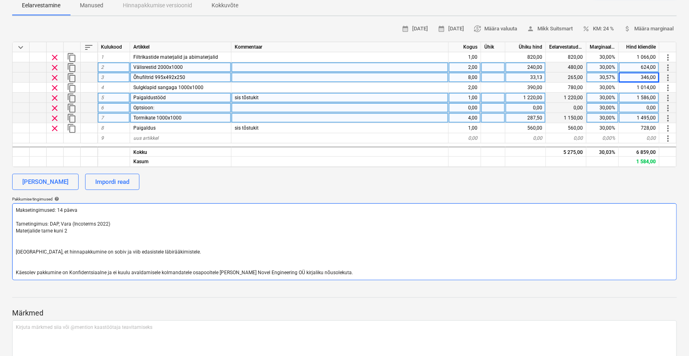
type textarea "Maksetingimused: 14 päeva Tarnetingimus: DAP, Vara (Incoterms 2022) Materjalide…"
type textarea "x"
type textarea "Maksetingimused: 14 päeva Tarnetingimus: DAP, Vara (Incoterms 2022) Materjalide…"
type textarea "x"
type textarea "Maksetingimused: 14 päeva Tarnetingimus: DAP, Vara (Incoterms 2022) Materjalide…"
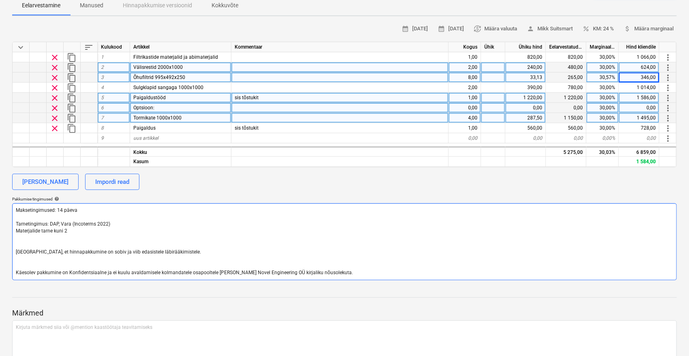
type textarea "x"
type textarea "Maksetingimused: 14 päeva Tarnetingimus: DAP, Vara (Incoterms 2022) Materjalide…"
type textarea "x"
type textarea "Maksetingimused: 14 päeva Tarnetingimus: DAP, Vara (Incoterms 2022) Materjalide…"
type textarea "x"
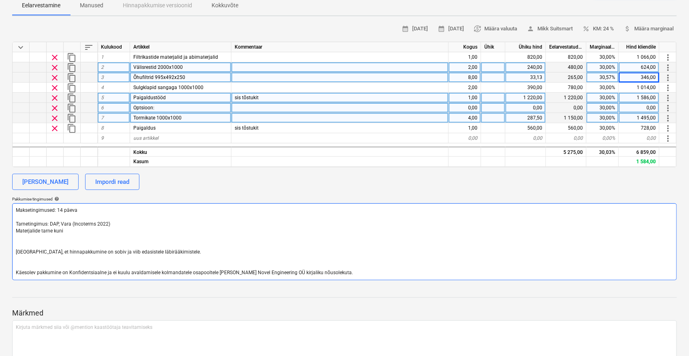
type textarea "Maksetingimused: 14 päeva Tarnetingimus: DAP, Vara (Incoterms 2022) Materjalide…"
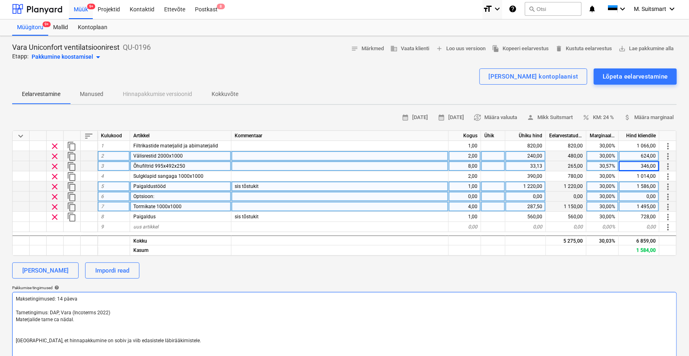
scroll to position [0, 0]
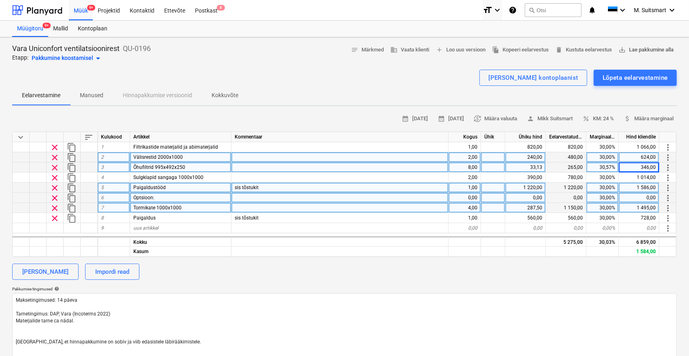
click at [622, 45] on span "save_alt Lae pakkumine alla" at bounding box center [646, 49] width 55 height 9
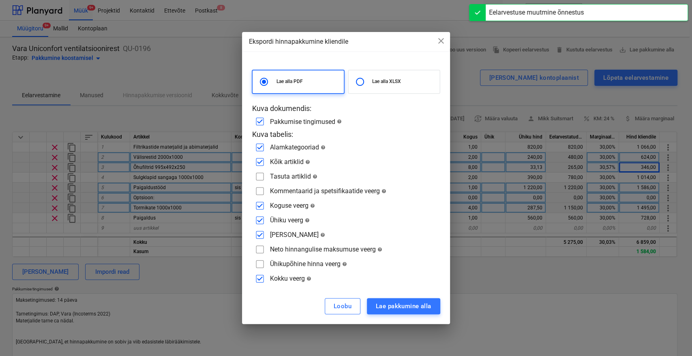
click at [259, 178] on input "checkbox" at bounding box center [259, 176] width 13 height 13
click at [261, 191] on input "checkbox" at bounding box center [259, 191] width 13 height 13
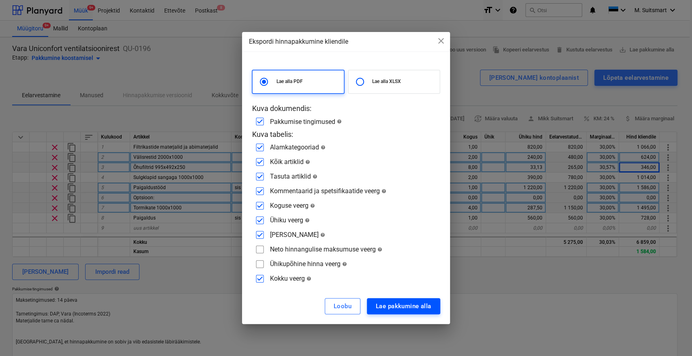
click at [392, 304] on div "Lae pakkumine alla" at bounding box center [404, 306] width 56 height 11
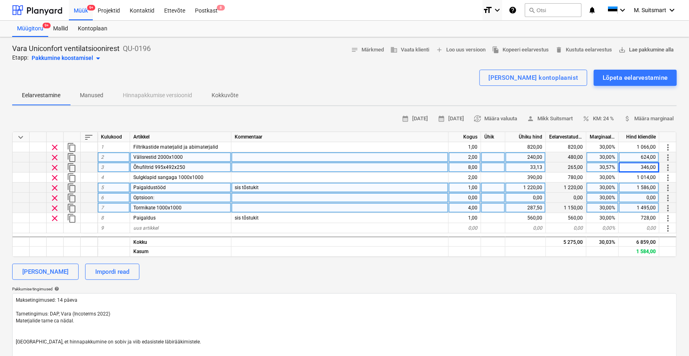
click at [622, 51] on span "save_alt Lae pakkumine alla" at bounding box center [646, 49] width 55 height 9
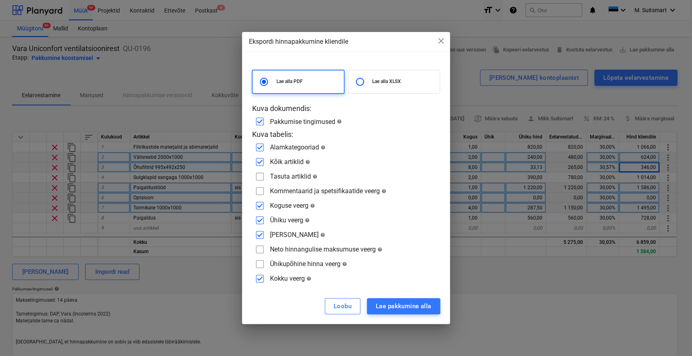
click at [257, 176] on input "checkbox" at bounding box center [259, 176] width 13 height 13
click at [259, 195] on input "checkbox" at bounding box center [259, 191] width 13 height 13
click at [259, 248] on input "checkbox" at bounding box center [259, 249] width 13 height 13
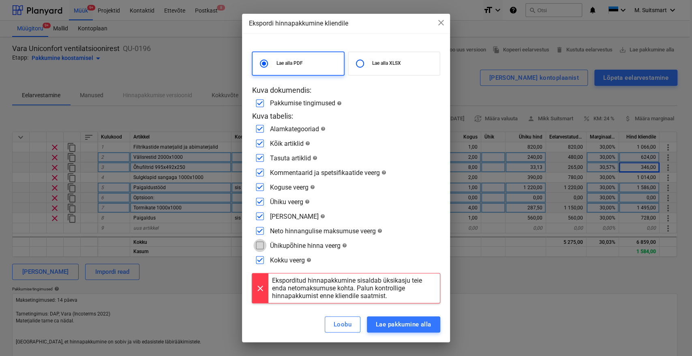
click at [263, 246] on input "checkbox" at bounding box center [259, 245] width 13 height 13
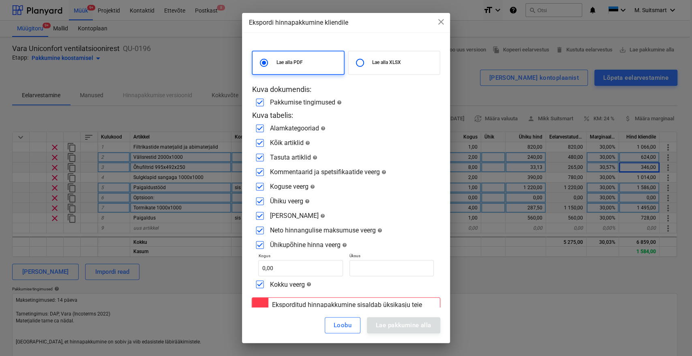
click at [259, 243] on input "checkbox" at bounding box center [259, 245] width 13 height 13
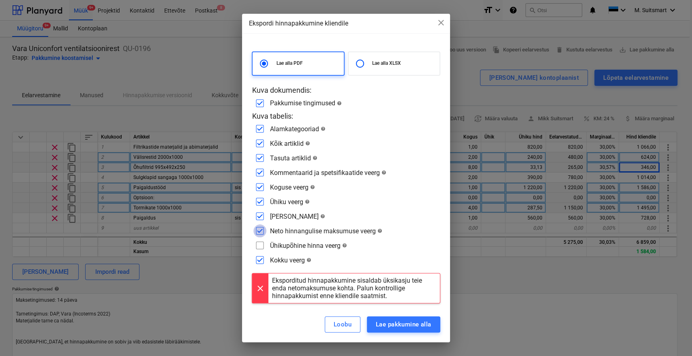
click at [260, 232] on input "checkbox" at bounding box center [259, 231] width 13 height 13
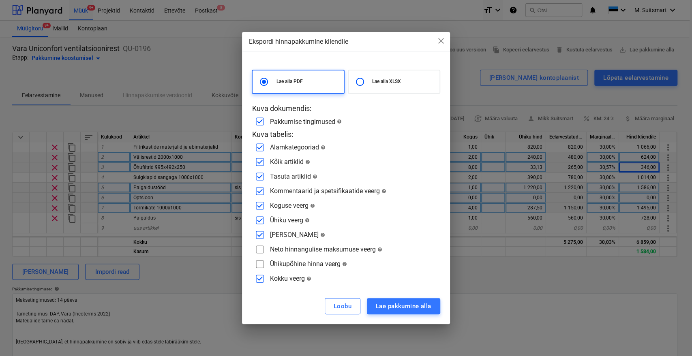
click at [259, 246] on input "checkbox" at bounding box center [259, 249] width 13 height 13
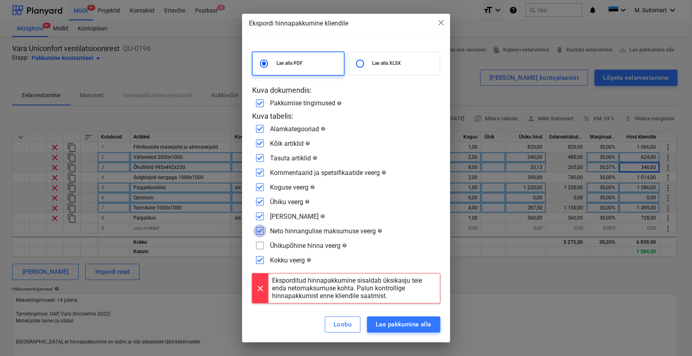
click at [263, 228] on input "checkbox" at bounding box center [259, 231] width 13 height 13
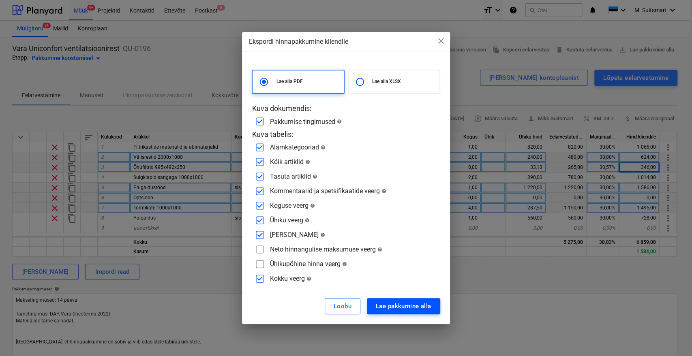
click at [405, 309] on div "Lae pakkumine alla" at bounding box center [404, 306] width 56 height 11
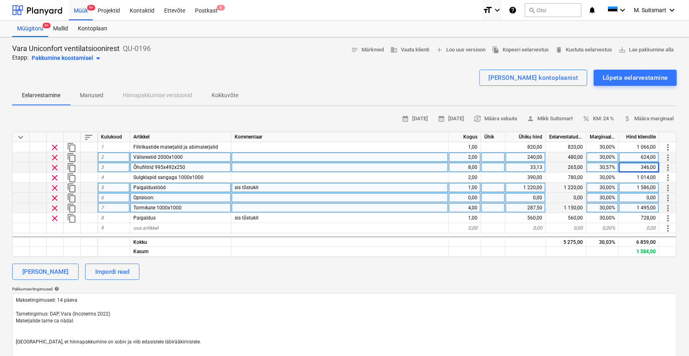
click at [474, 197] on div "0,00" at bounding box center [465, 198] width 32 height 10
click at [622, 51] on span "save_alt Lae pakkumine alla" at bounding box center [646, 49] width 55 height 9
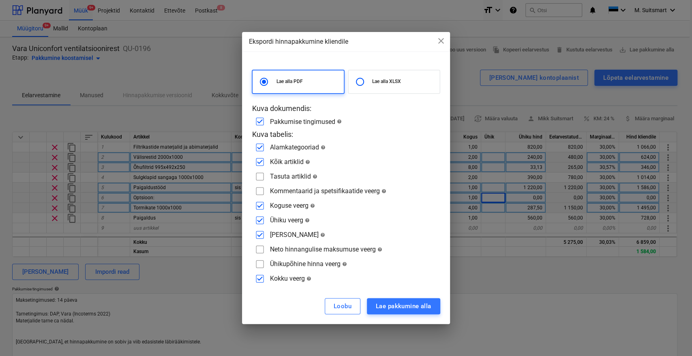
click at [259, 189] on input "checkbox" at bounding box center [259, 191] width 13 height 13
click at [259, 169] on div "Lae alla PDF Lae alla XLSX Kuva dokumendis: Pakkumise tingimused help Kuva tabe…" at bounding box center [346, 178] width 188 height 216
click at [259, 172] on input "checkbox" at bounding box center [259, 176] width 13 height 13
click at [405, 307] on div "Lae pakkumine alla" at bounding box center [404, 306] width 56 height 11
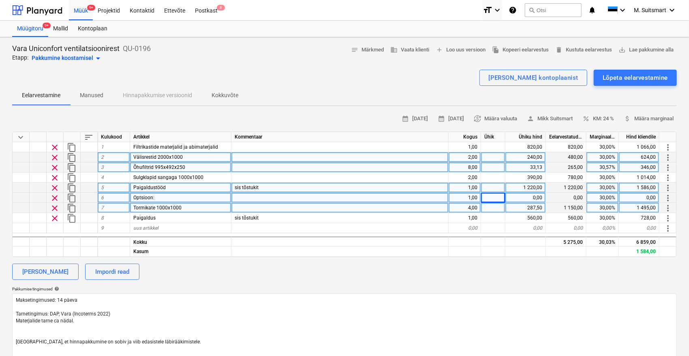
click at [536, 196] on div "0,00" at bounding box center [526, 198] width 41 height 10
click at [536, 197] on div "0,00" at bounding box center [526, 198] width 41 height 10
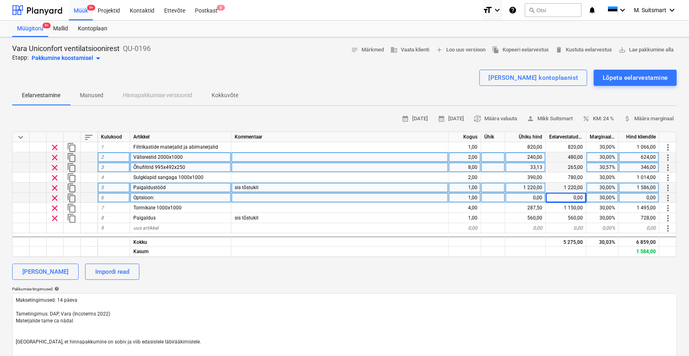
click at [539, 195] on div "0,00" at bounding box center [526, 198] width 41 height 10
click at [532, 196] on div "0,10" at bounding box center [526, 198] width 41 height 10
click at [622, 273] on div "Lisa kategooria Impordi read" at bounding box center [344, 272] width 665 height 16
click at [622, 200] on div "1,30" at bounding box center [639, 198] width 41 height 10
click at [622, 272] on div "Lisa kategooria Impordi read" at bounding box center [344, 272] width 665 height 16
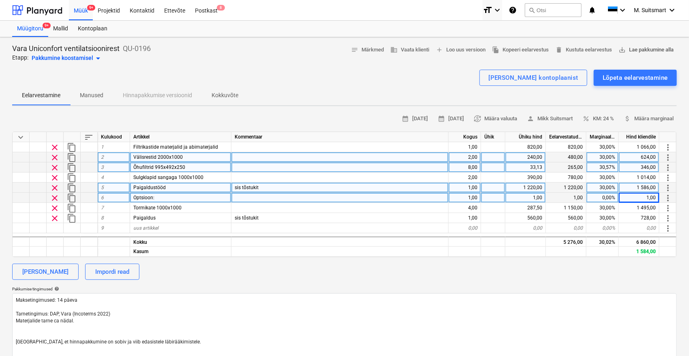
click at [622, 48] on span "save_alt Lae pakkumine alla" at bounding box center [646, 49] width 55 height 9
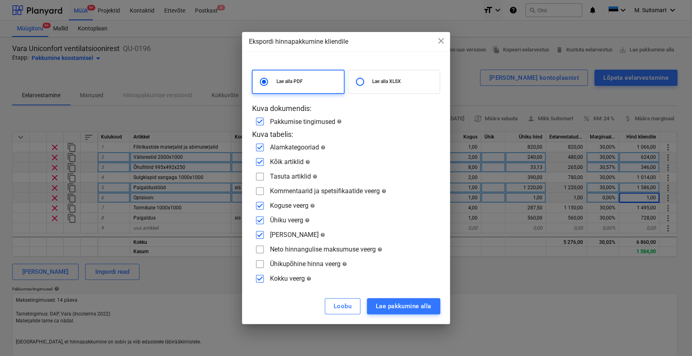
click at [260, 176] on input "checkbox" at bounding box center [259, 176] width 13 height 13
click at [260, 189] on input "checkbox" at bounding box center [259, 191] width 13 height 13
click at [383, 309] on div "Lae pakkumine alla" at bounding box center [404, 306] width 56 height 11
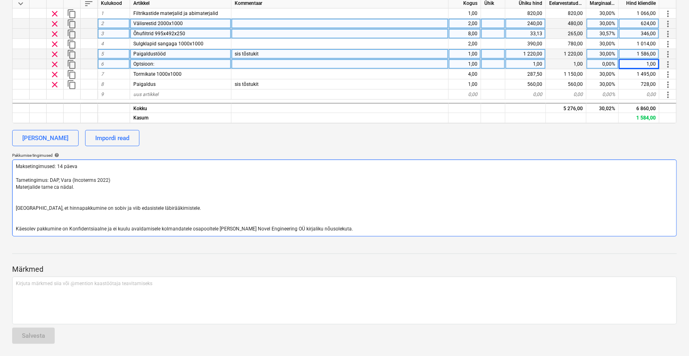
scroll to position [89, 0]
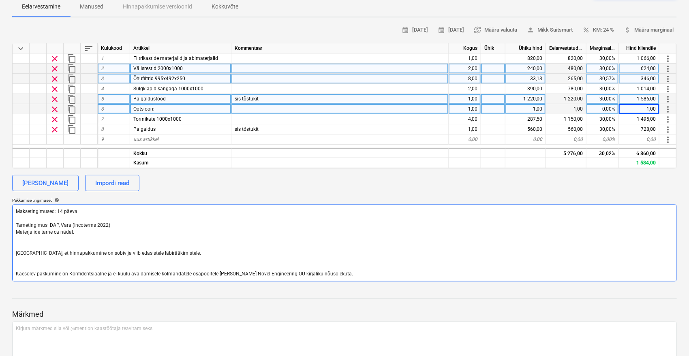
click at [83, 230] on textarea "Maksetingimused: 14 päeva Tarnetingimus: DAP, Vara (Incoterms 2022) Materjalide…" at bounding box center [344, 243] width 665 height 77
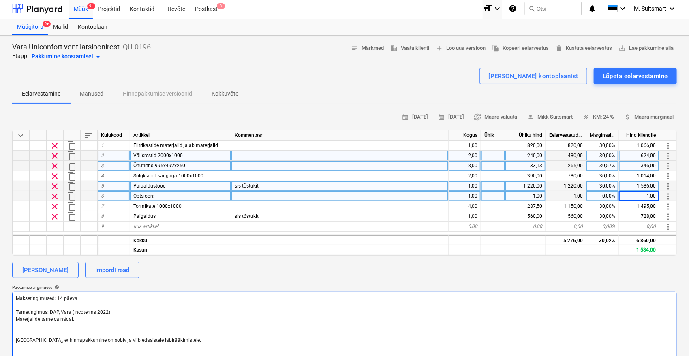
scroll to position [0, 0]
